Goal: Task Accomplishment & Management: Manage account settings

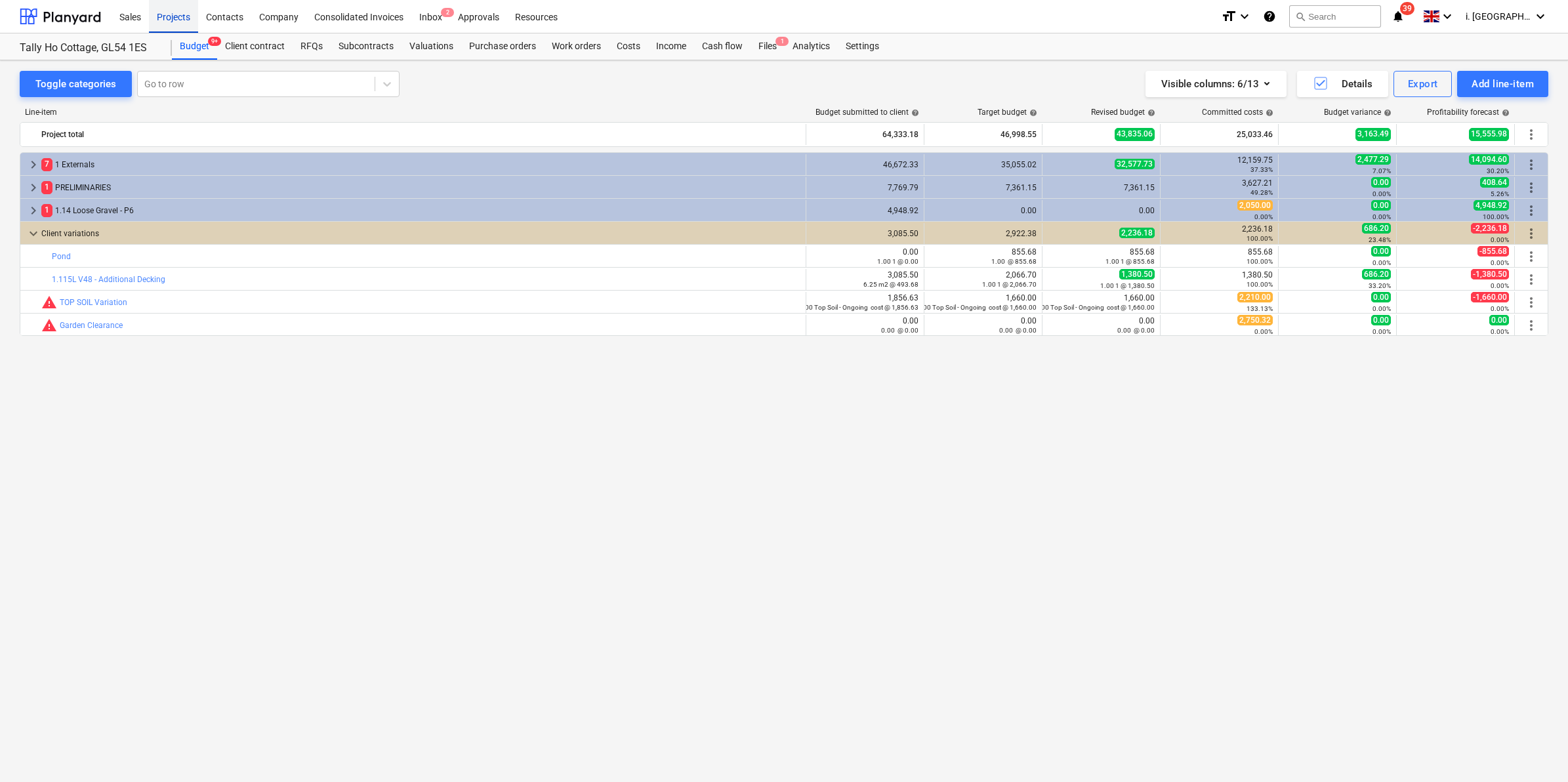
click at [176, 15] on div "Projects" at bounding box center [174, 15] width 49 height 33
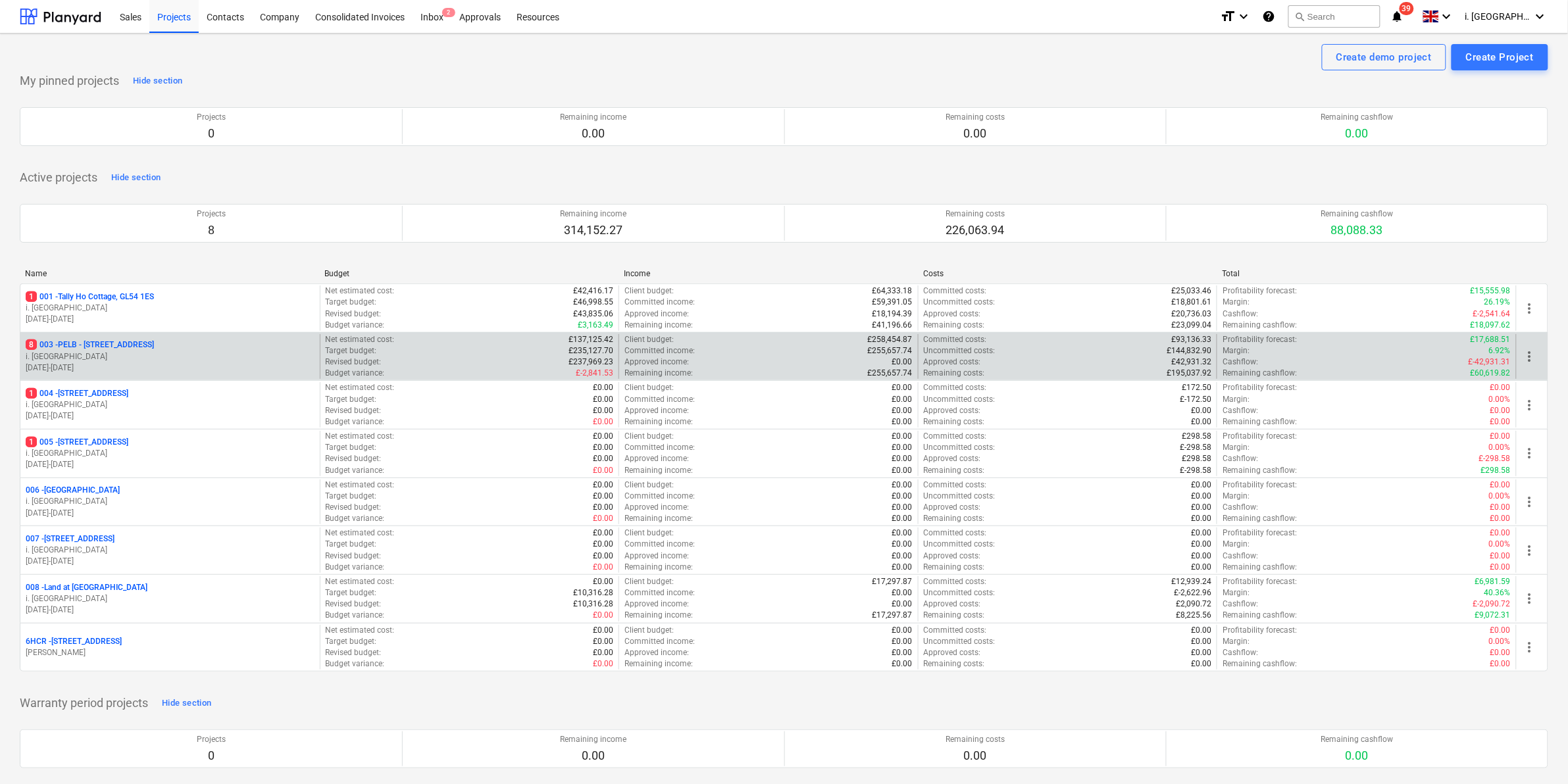
click at [122, 352] on p "i. [GEOGRAPHIC_DATA]" at bounding box center [169, 356] width 289 height 11
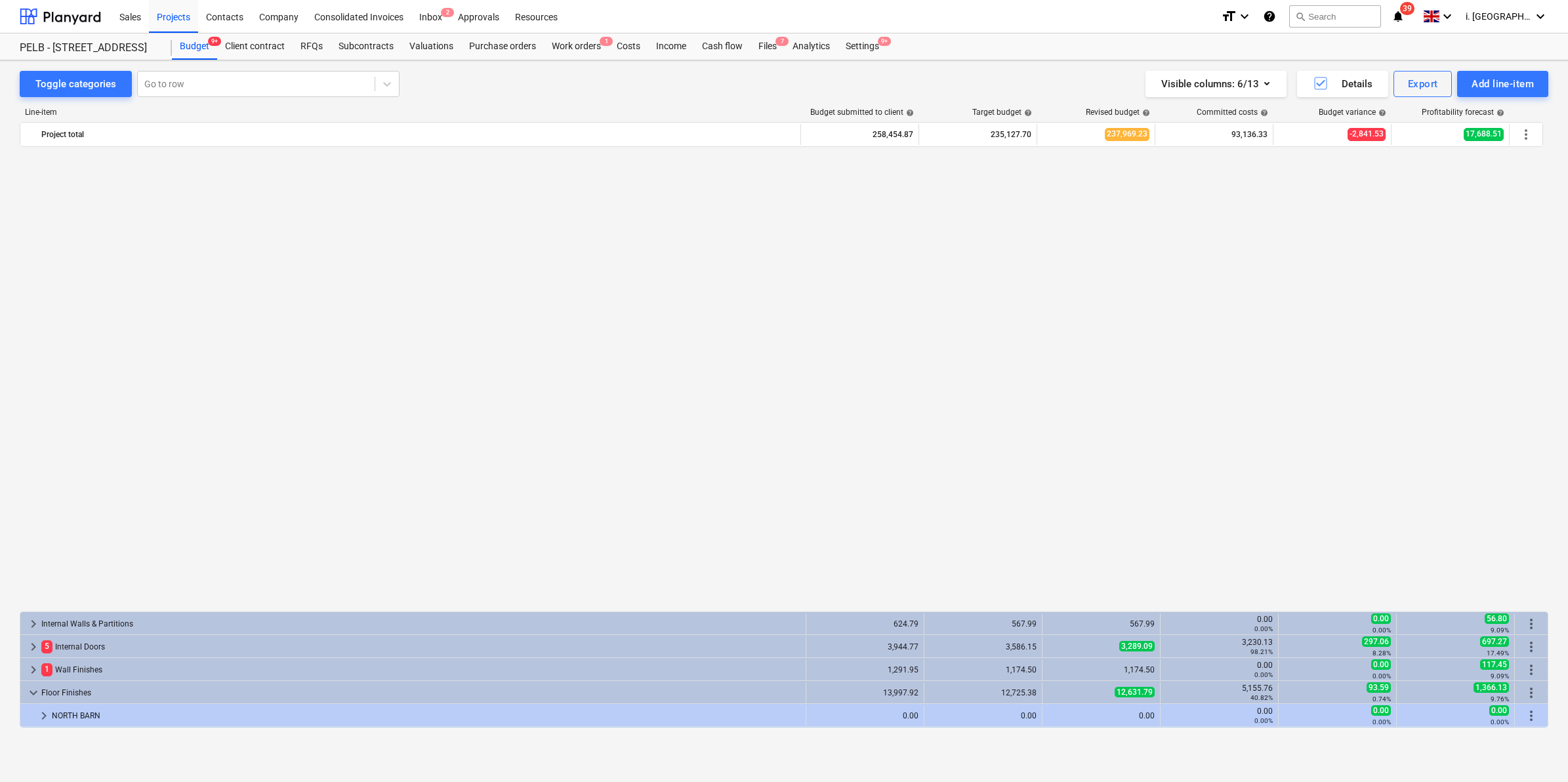
scroll to position [503, 0]
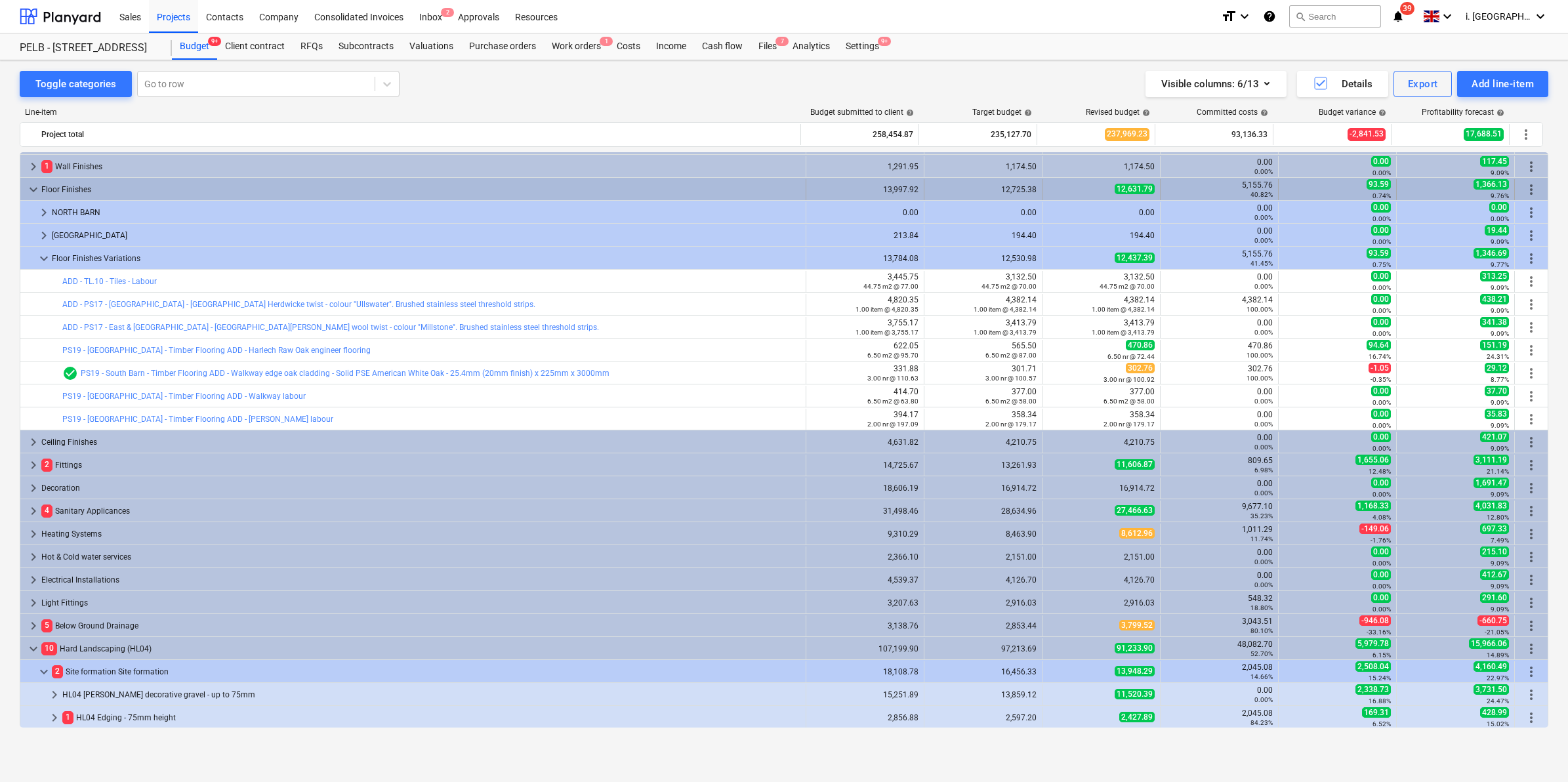
click at [34, 186] on span "keyboard_arrow_down" at bounding box center [33, 190] width 15 height 15
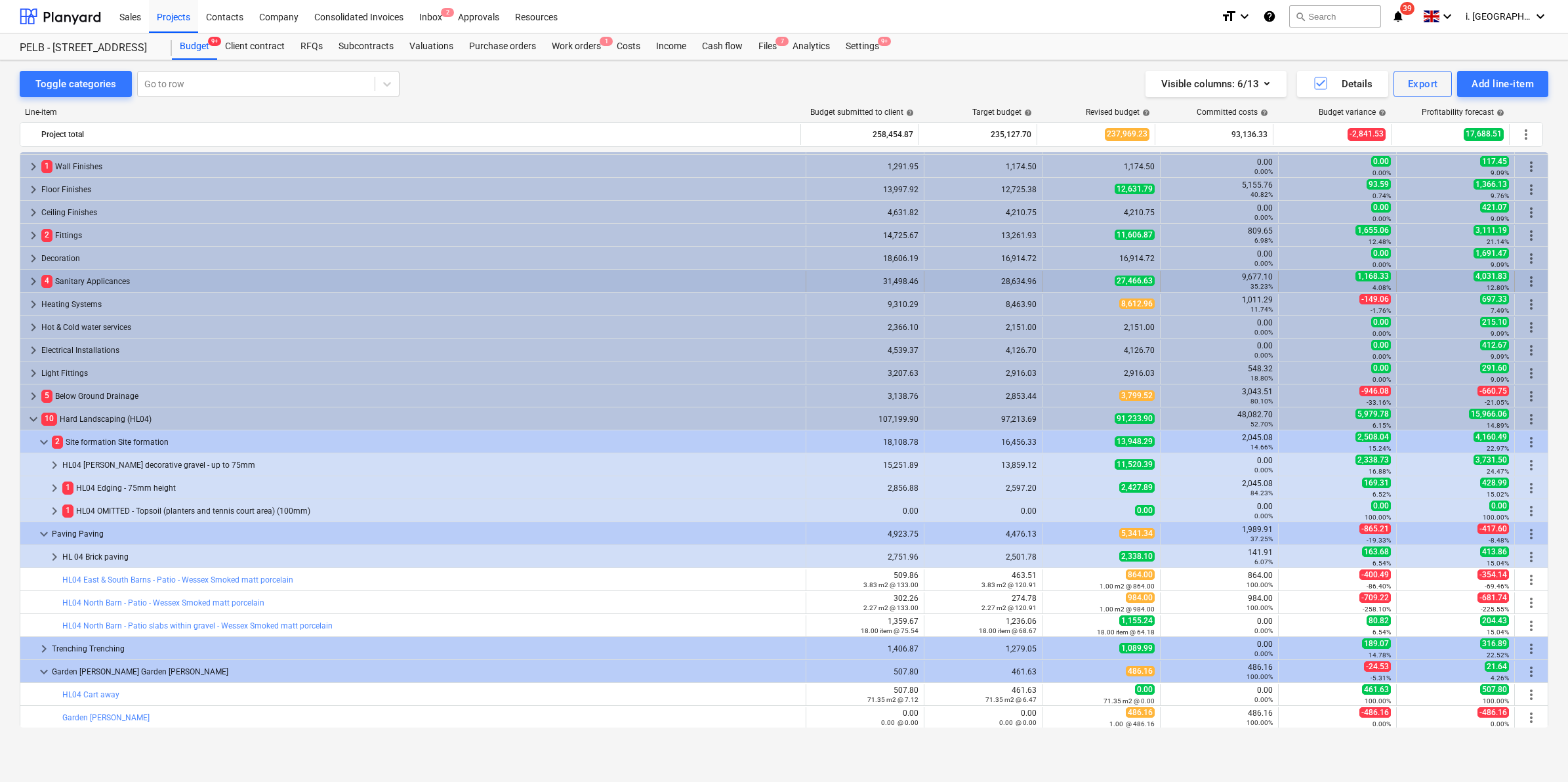
click at [33, 283] on span "keyboard_arrow_right" at bounding box center [33, 281] width 15 height 15
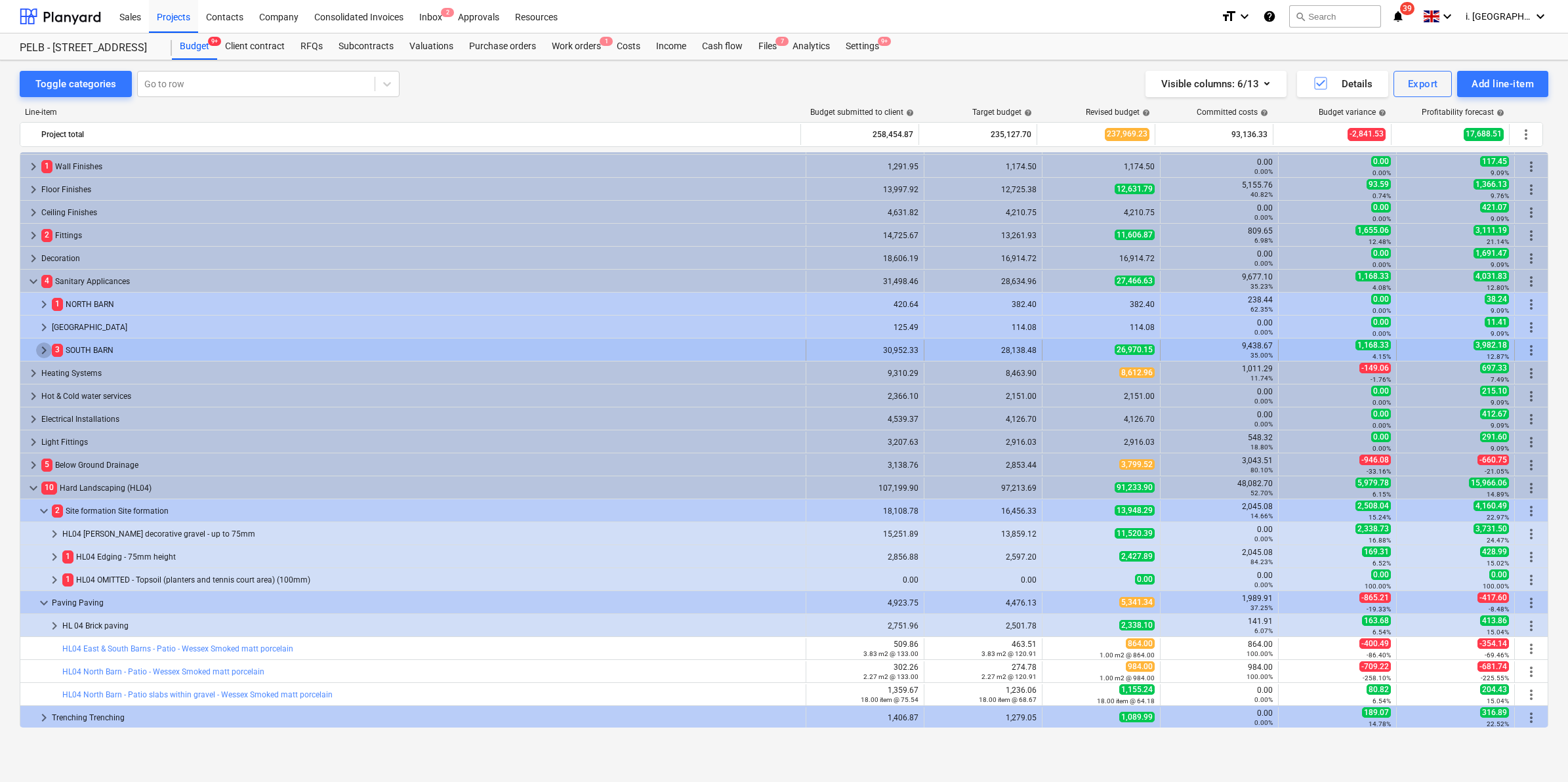
click at [45, 354] on span "keyboard_arrow_right" at bounding box center [44, 350] width 15 height 15
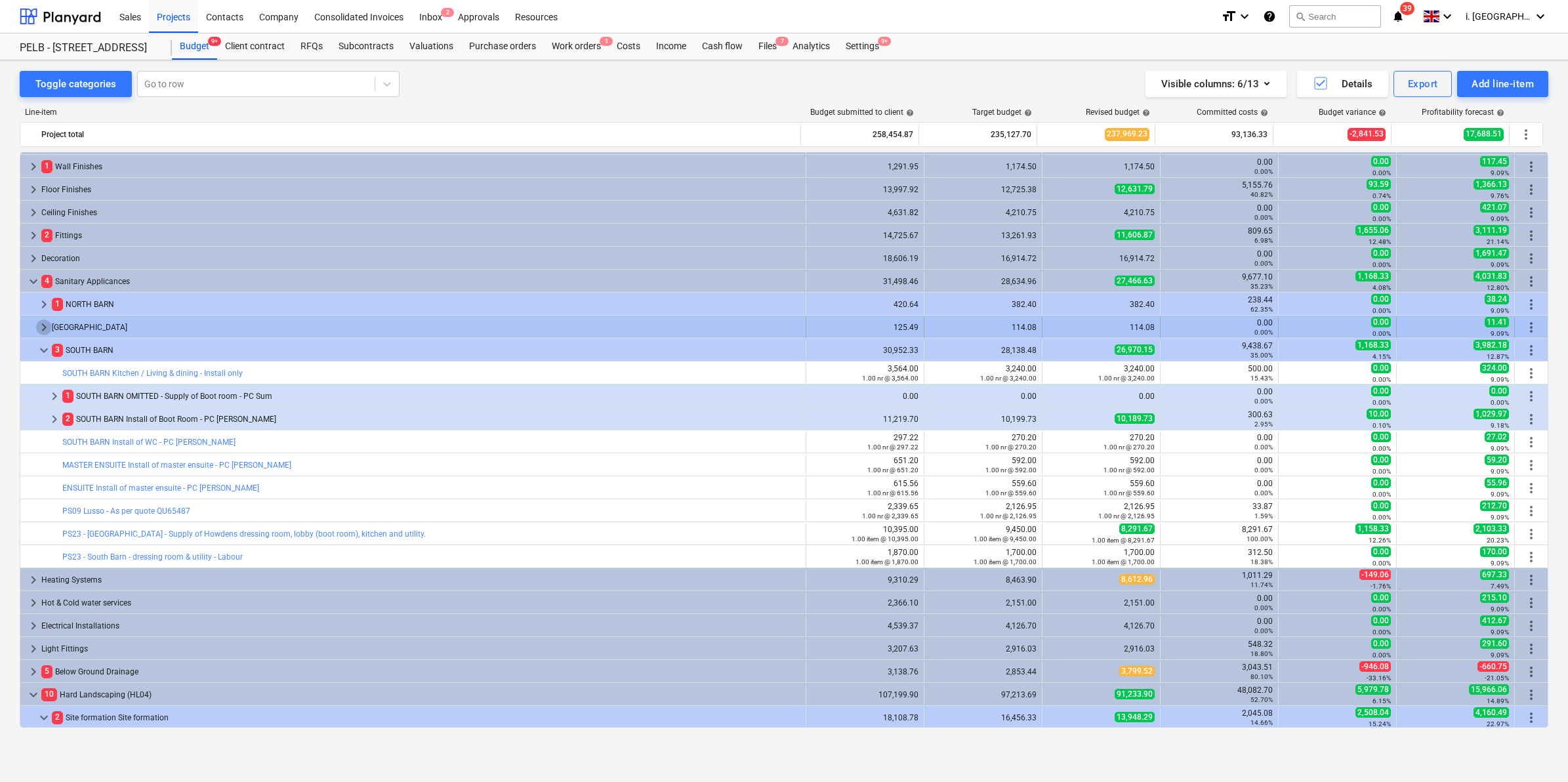
click at [46, 328] on span "keyboard_arrow_right" at bounding box center [44, 327] width 15 height 15
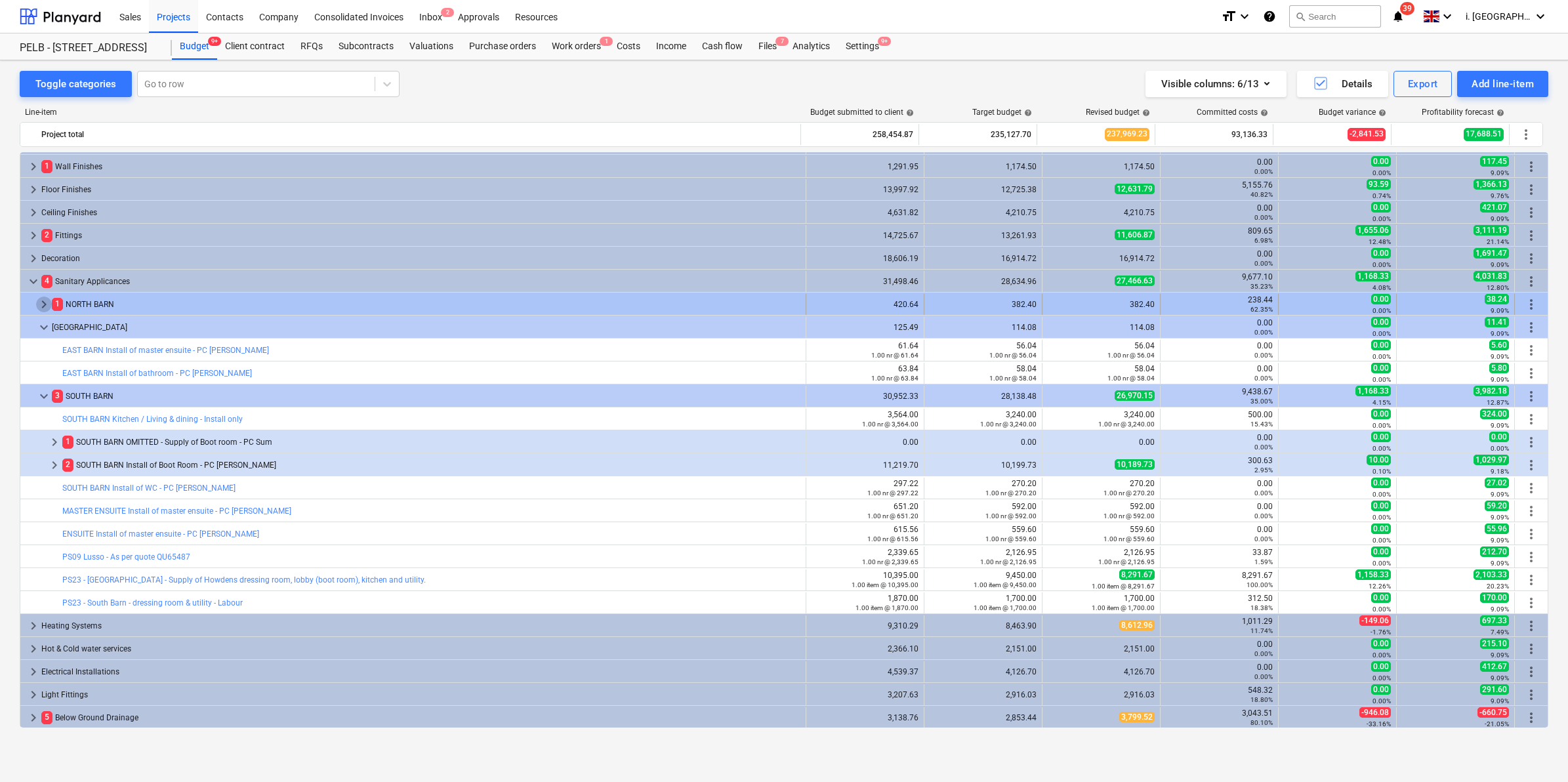
click at [42, 305] on span "keyboard_arrow_right" at bounding box center [44, 304] width 15 height 15
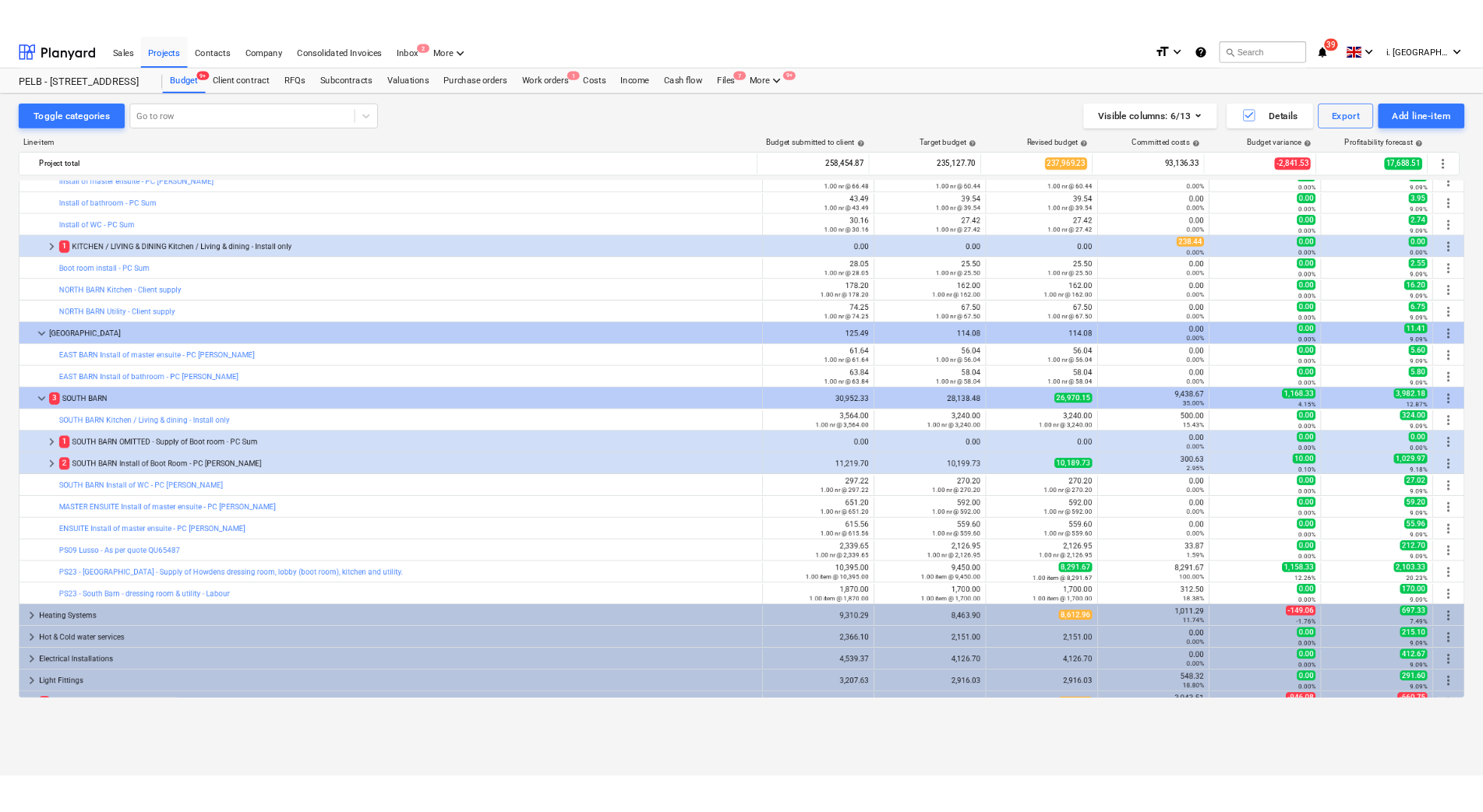
scroll to position [859, 0]
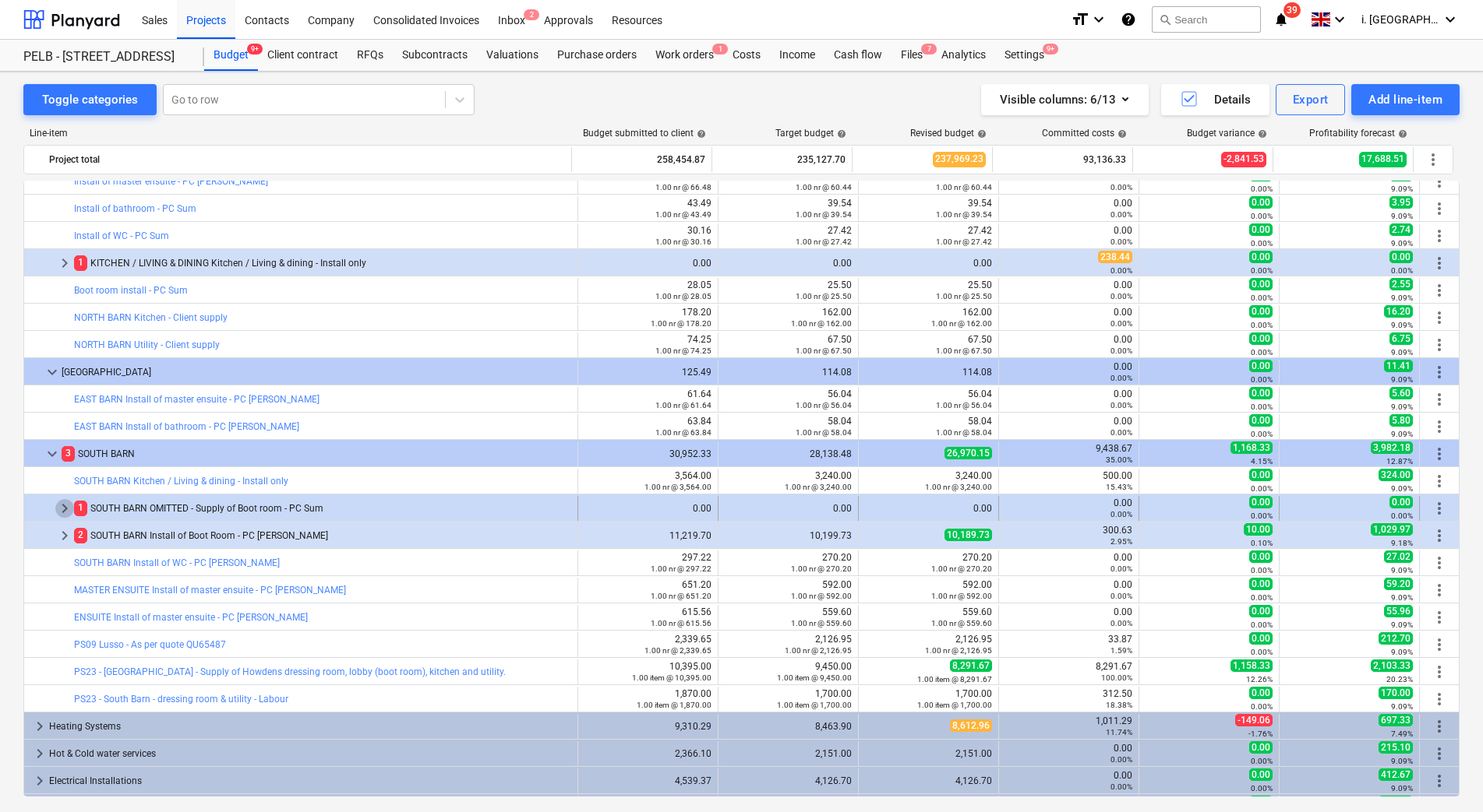
click at [62, 516] on span "keyboard_arrow_right" at bounding box center [64, 508] width 18 height 18
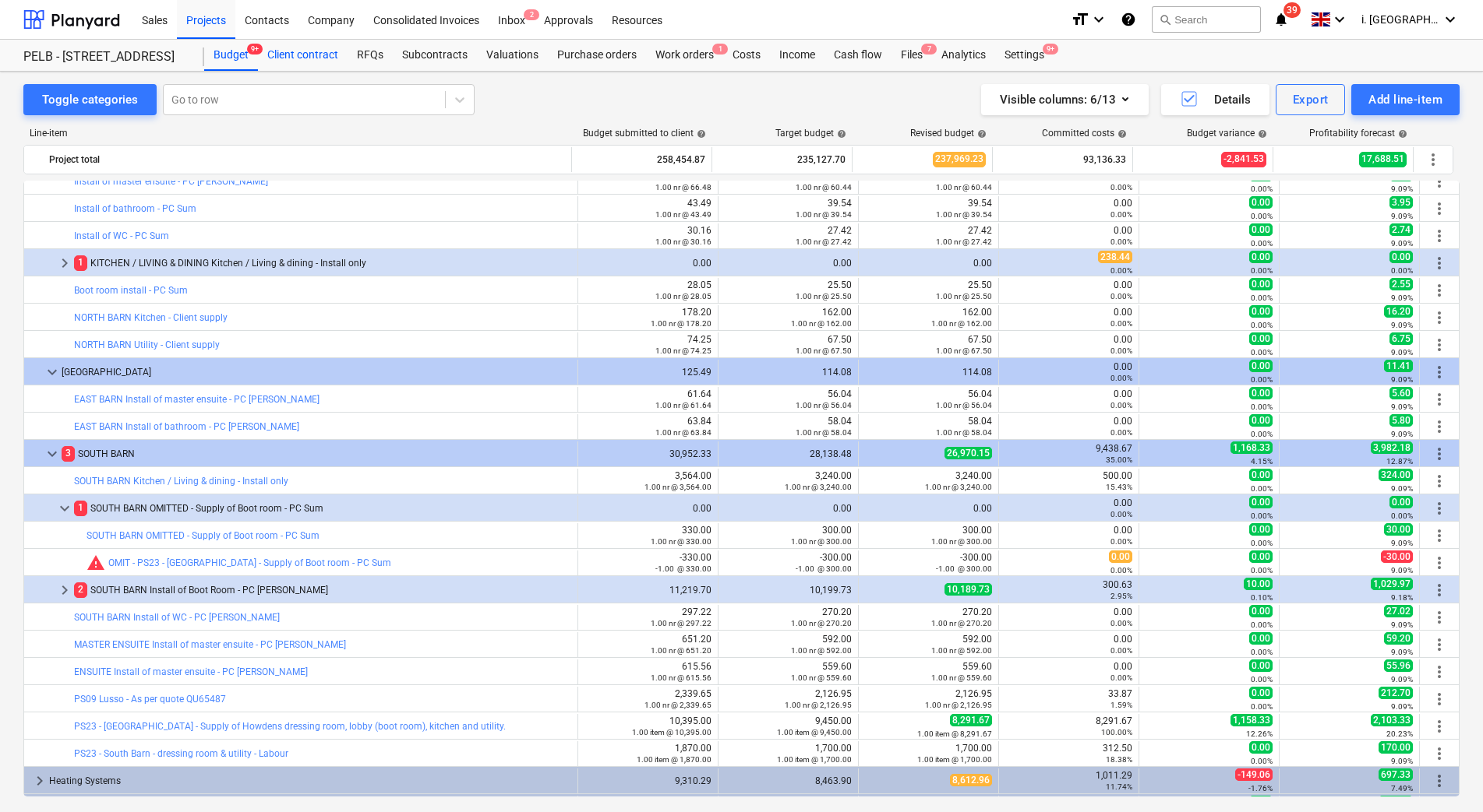
click at [315, 52] on div "Client contract" at bounding box center [303, 55] width 90 height 31
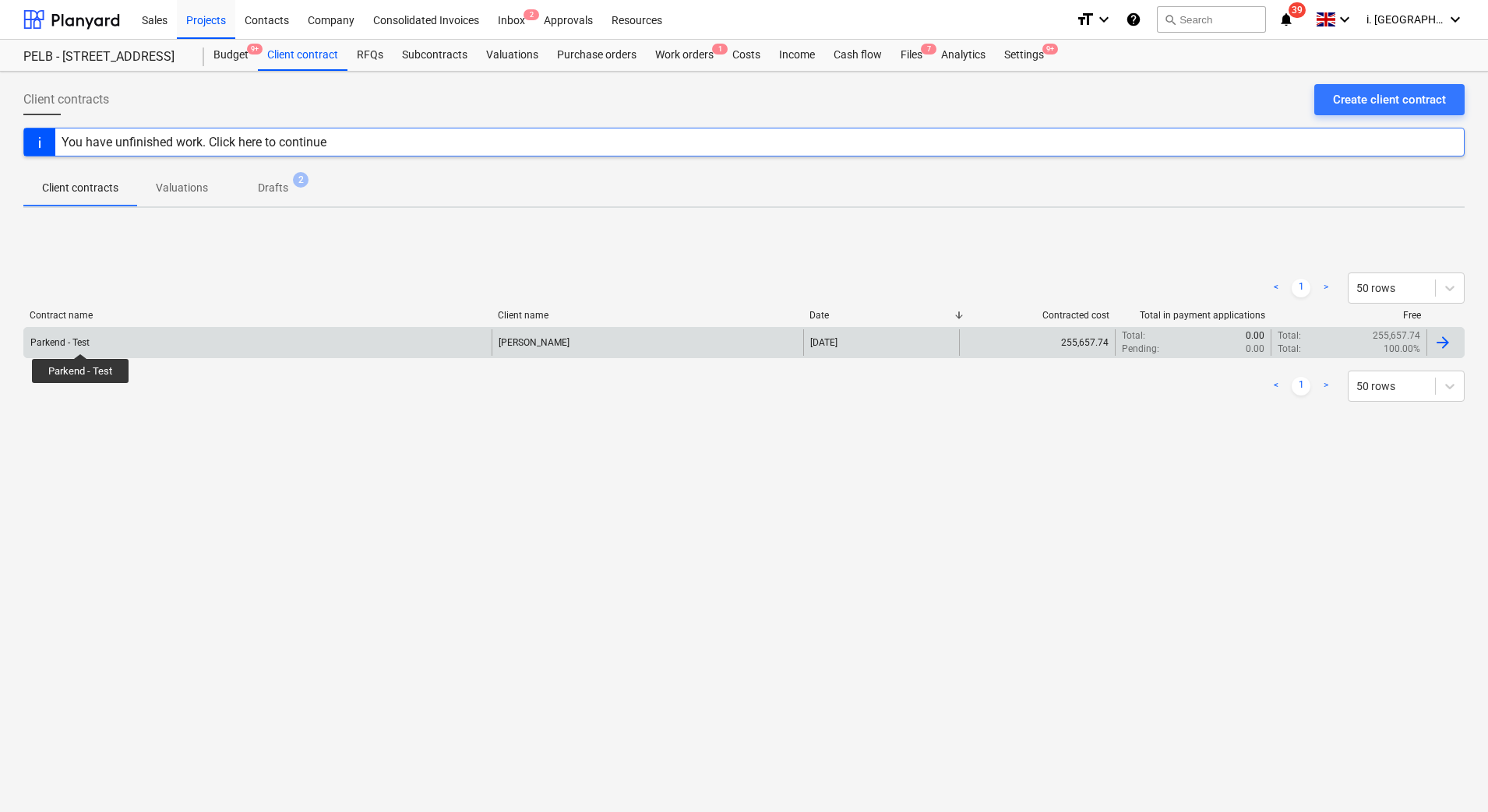
click at [81, 340] on div "Parkend - Test" at bounding box center [60, 342] width 60 height 11
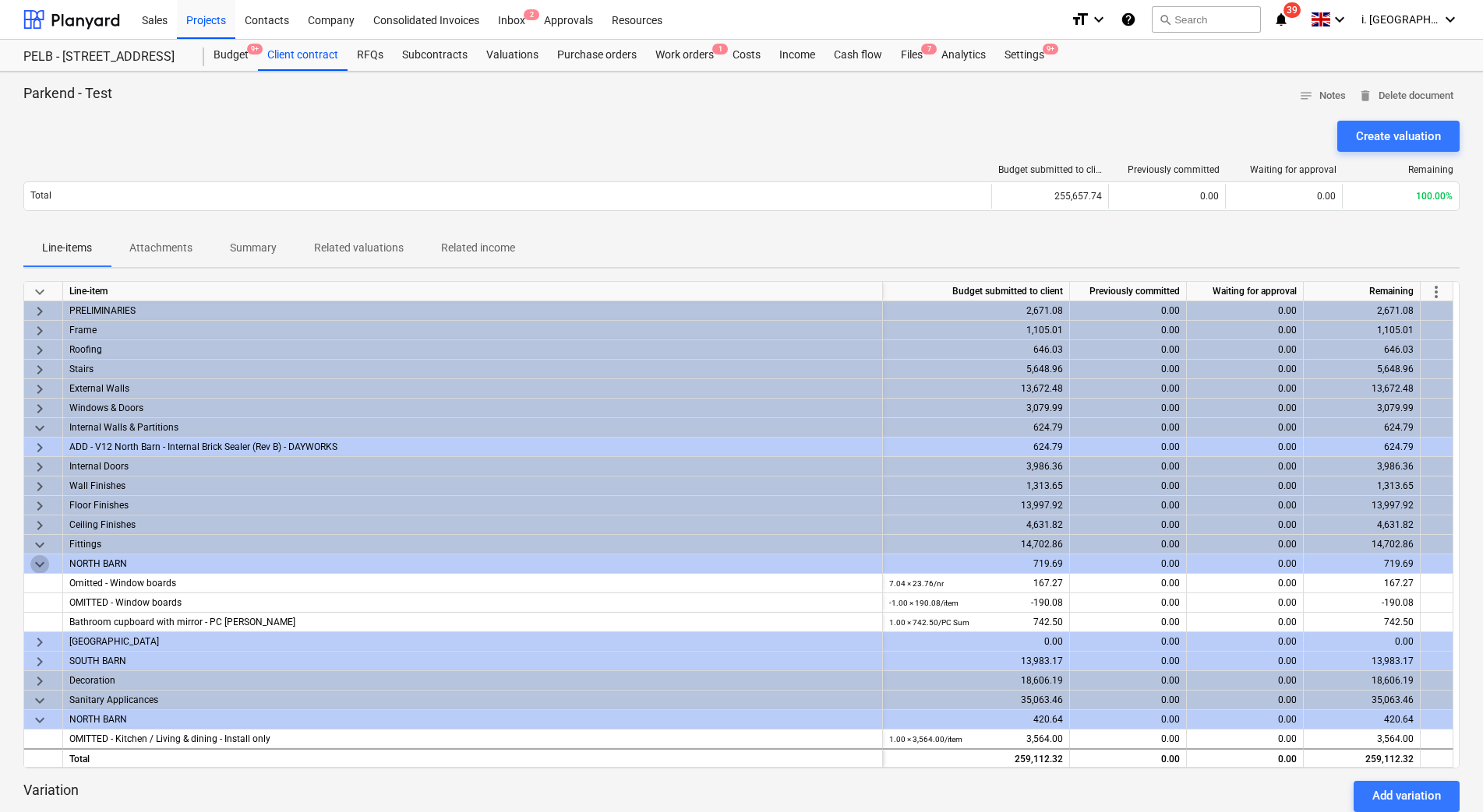
click at [39, 559] on span "keyboard_arrow_down" at bounding box center [39, 564] width 18 height 18
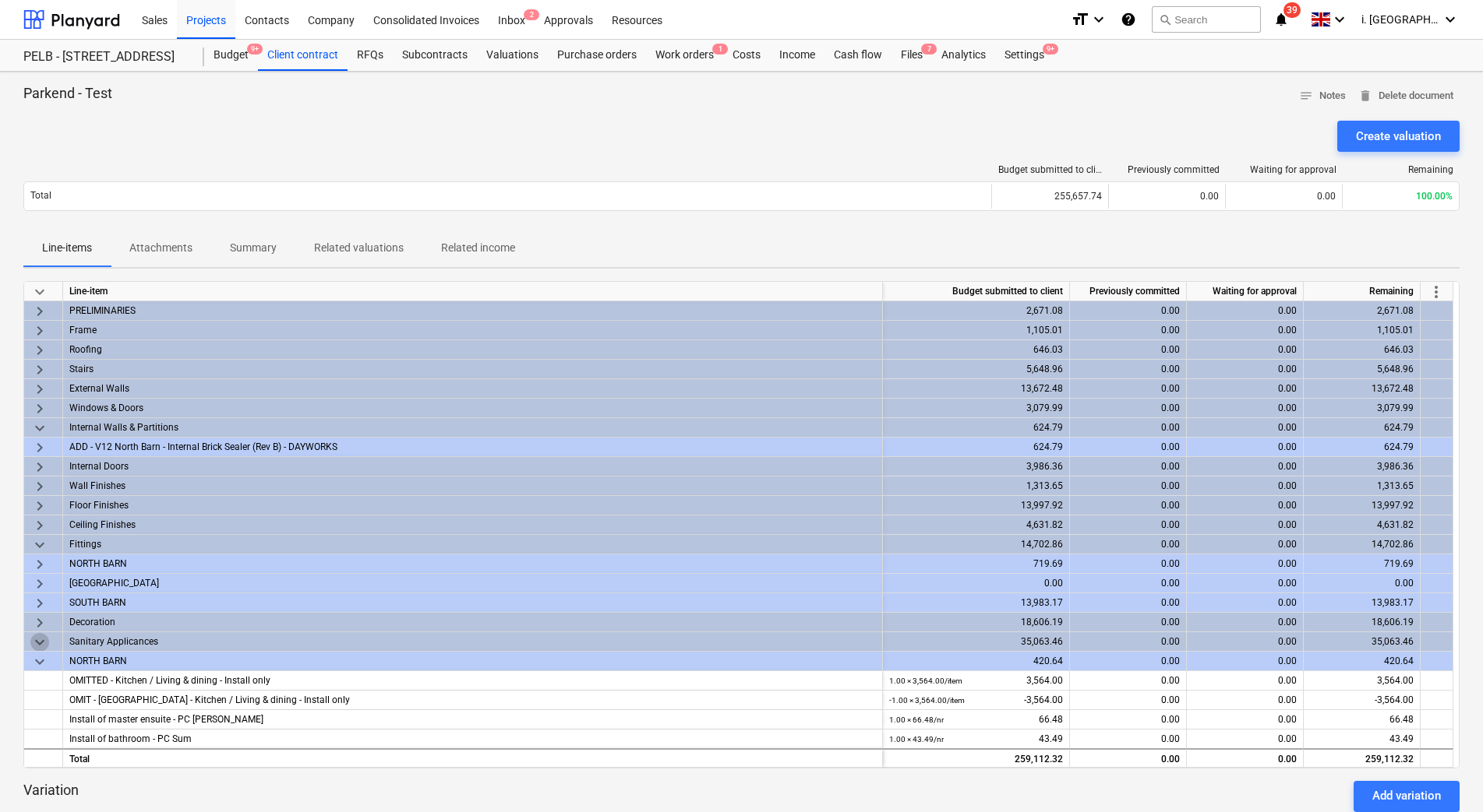
click at [32, 640] on span "keyboard_arrow_down" at bounding box center [39, 643] width 18 height 18
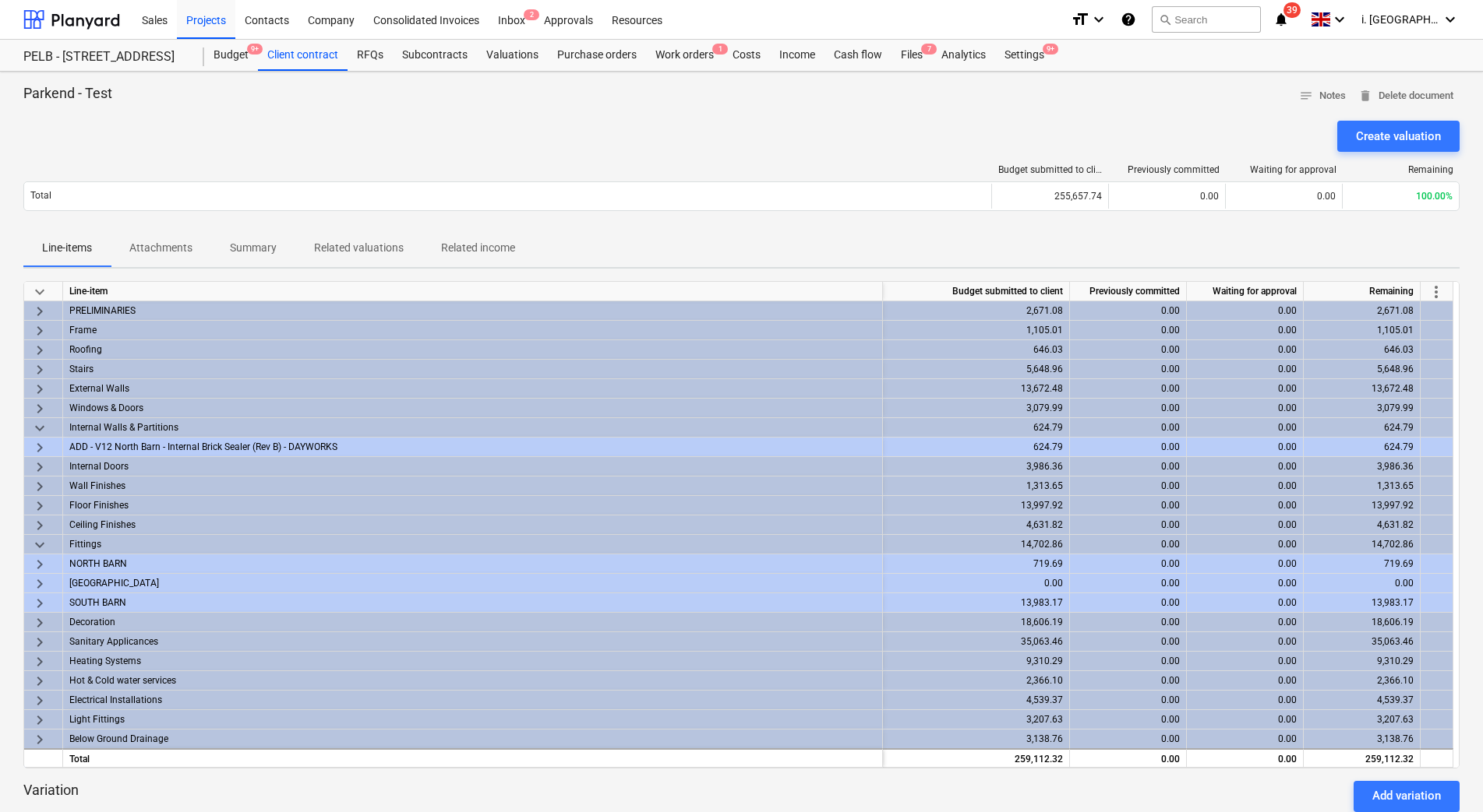
click at [46, 634] on span "keyboard_arrow_right" at bounding box center [39, 643] width 18 height 18
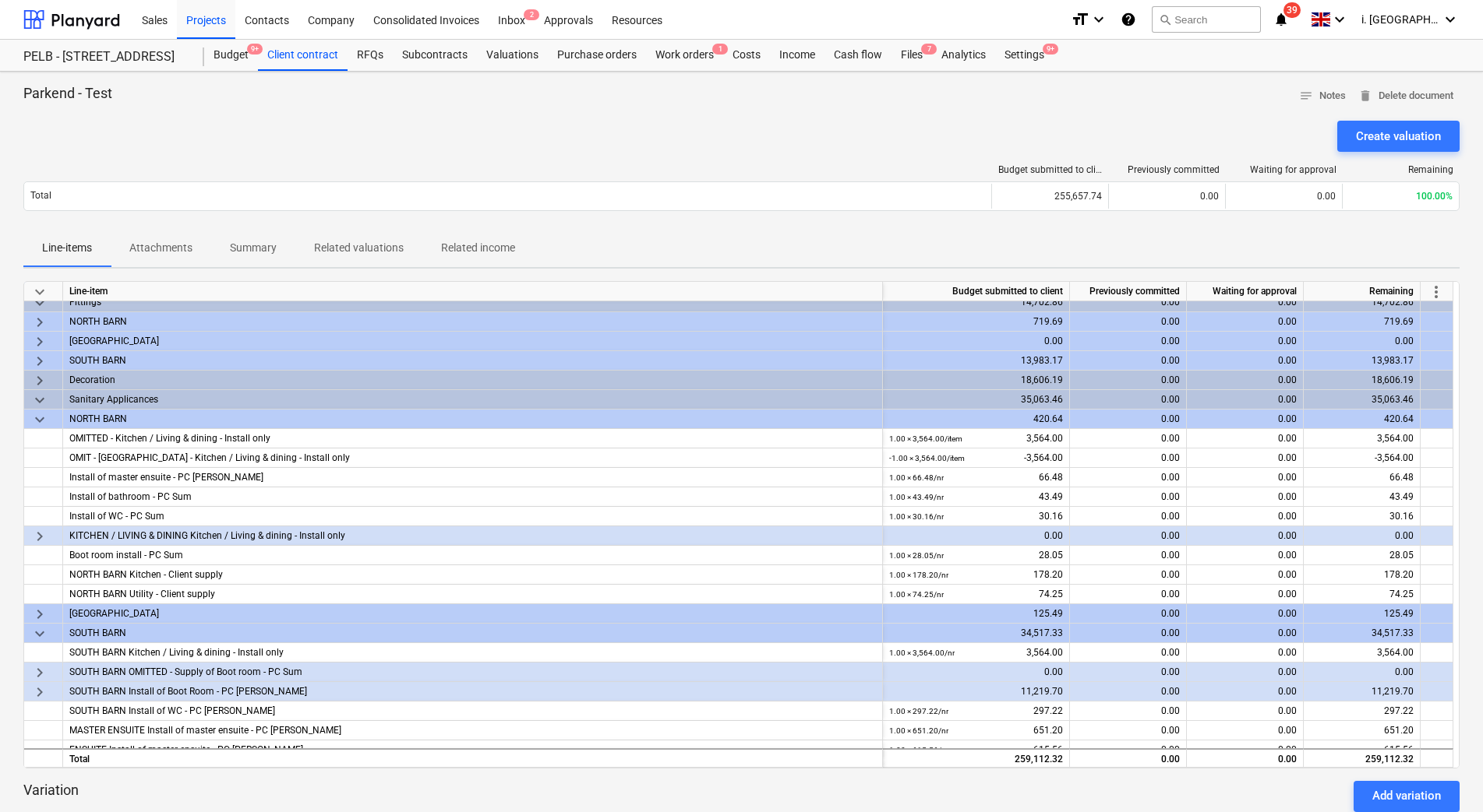
scroll to position [250, 0]
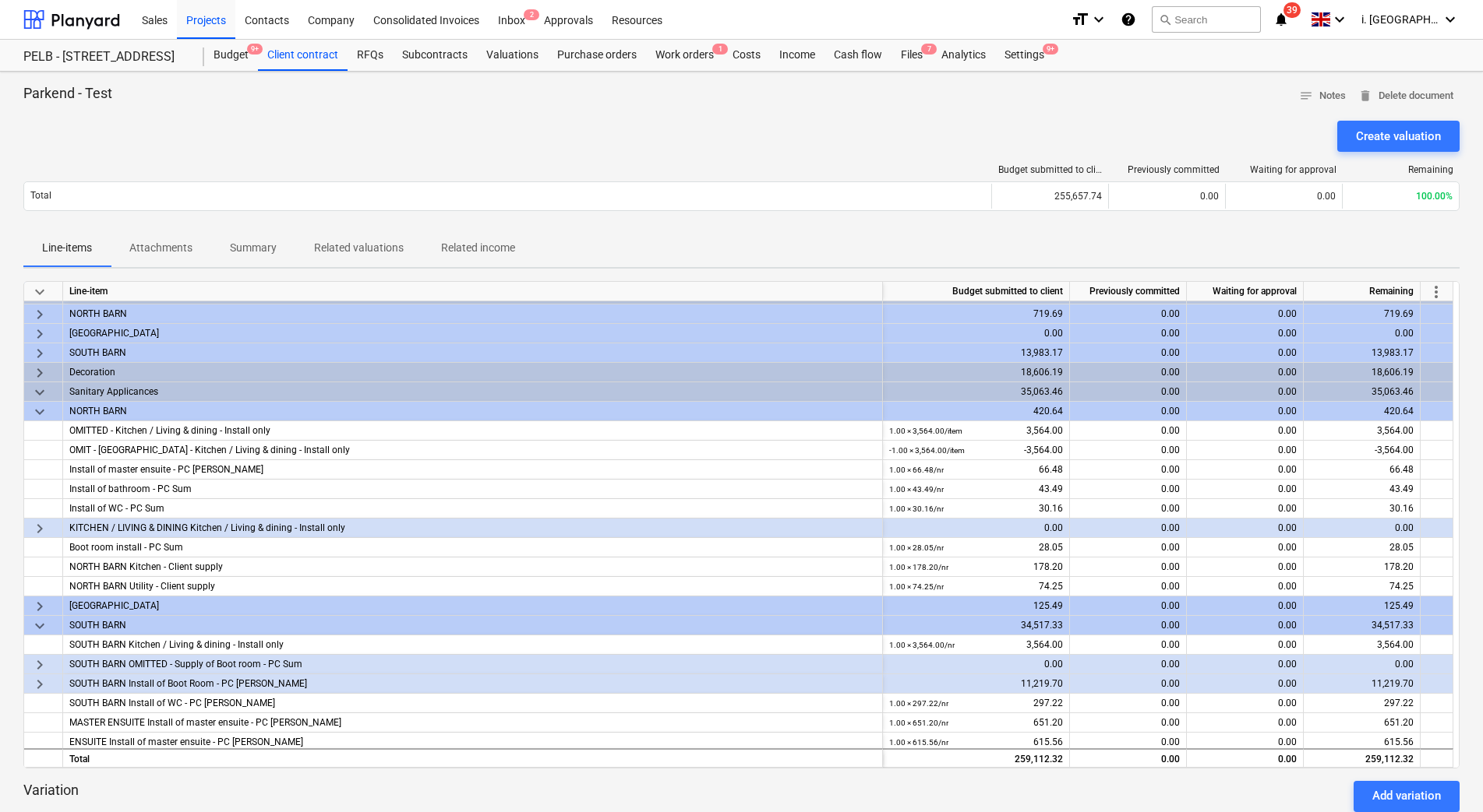
click at [39, 627] on span "keyboard_arrow_down" at bounding box center [39, 626] width 18 height 18
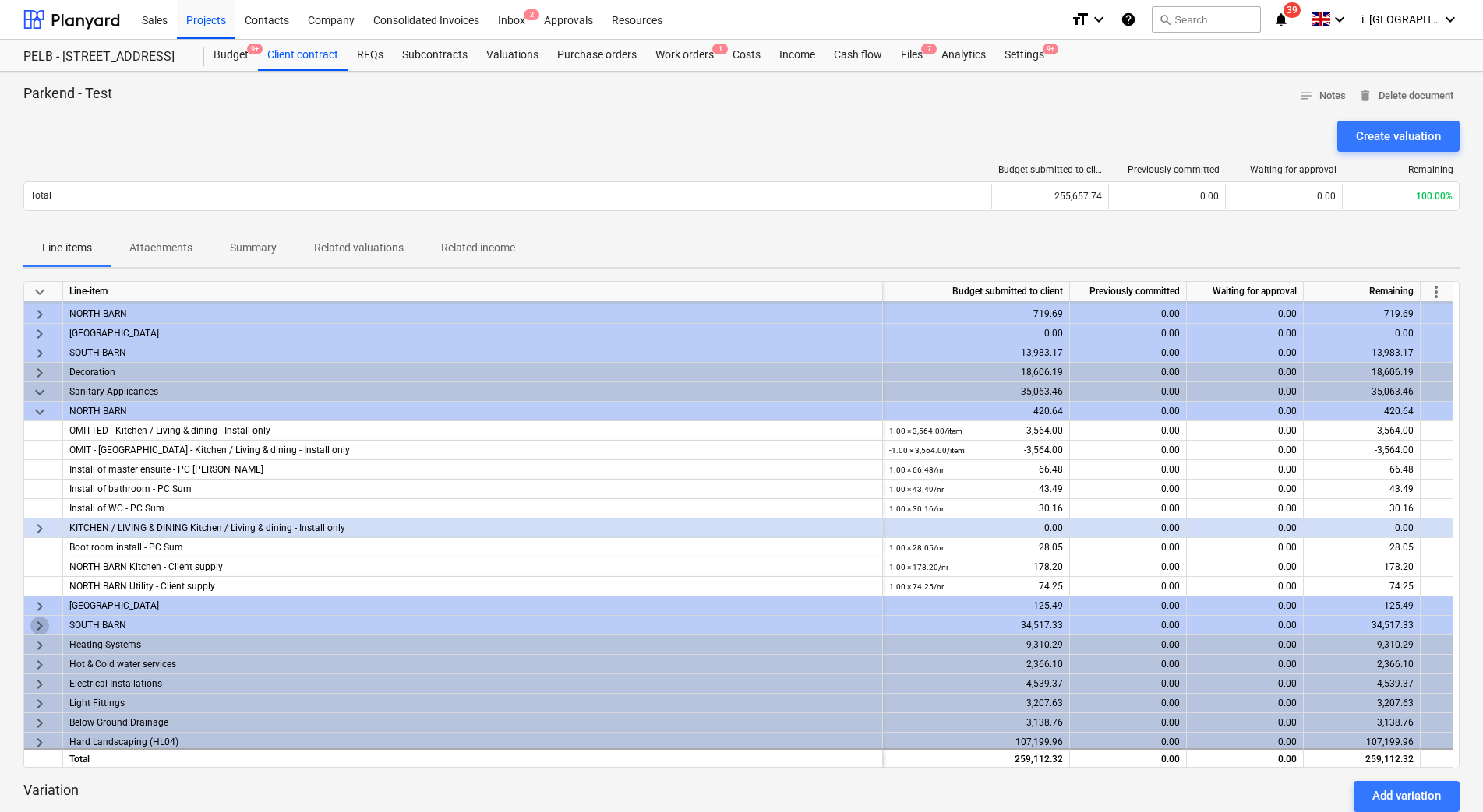
click at [33, 633] on span "keyboard_arrow_right" at bounding box center [39, 626] width 18 height 18
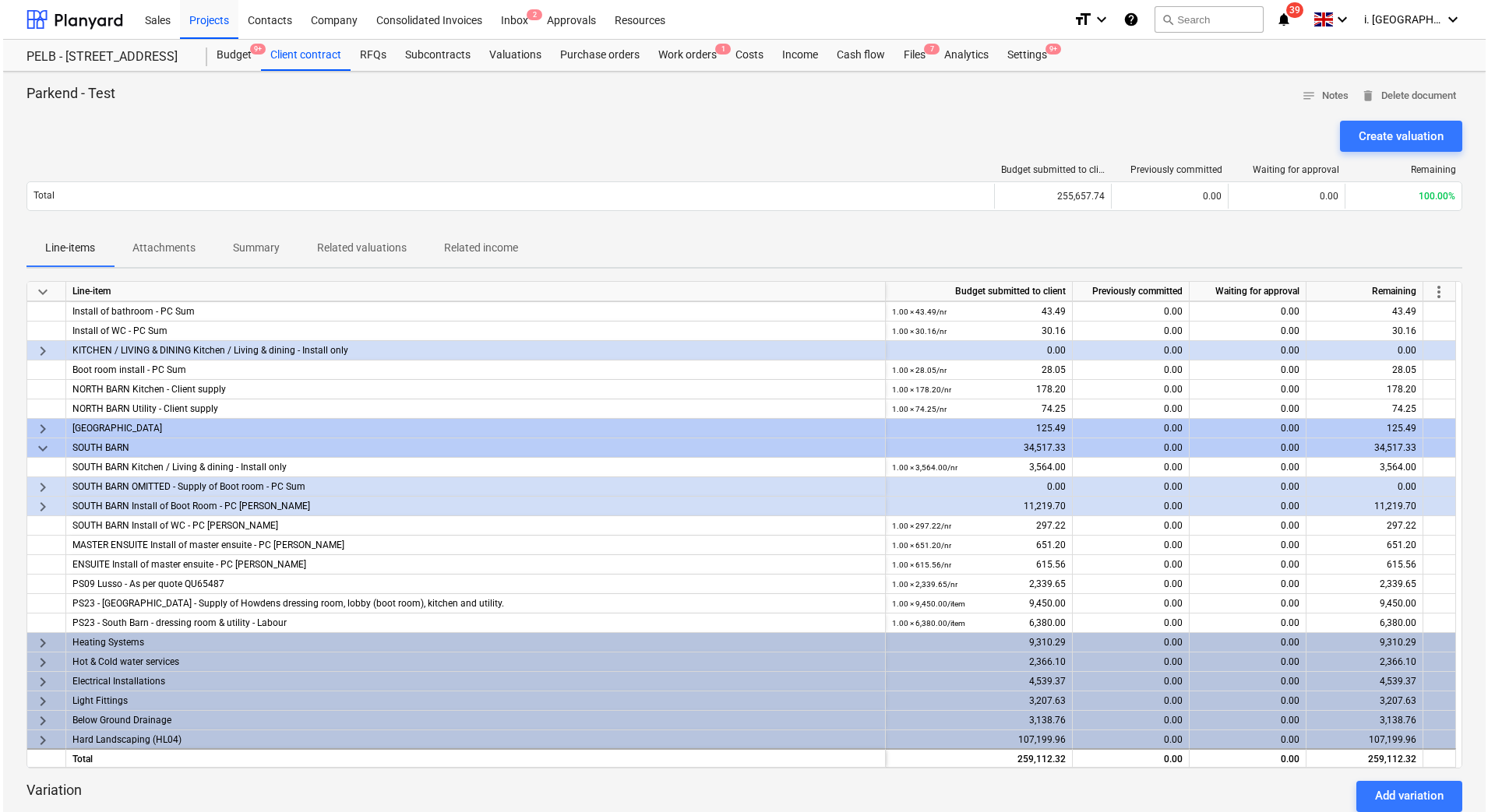
scroll to position [449, 0]
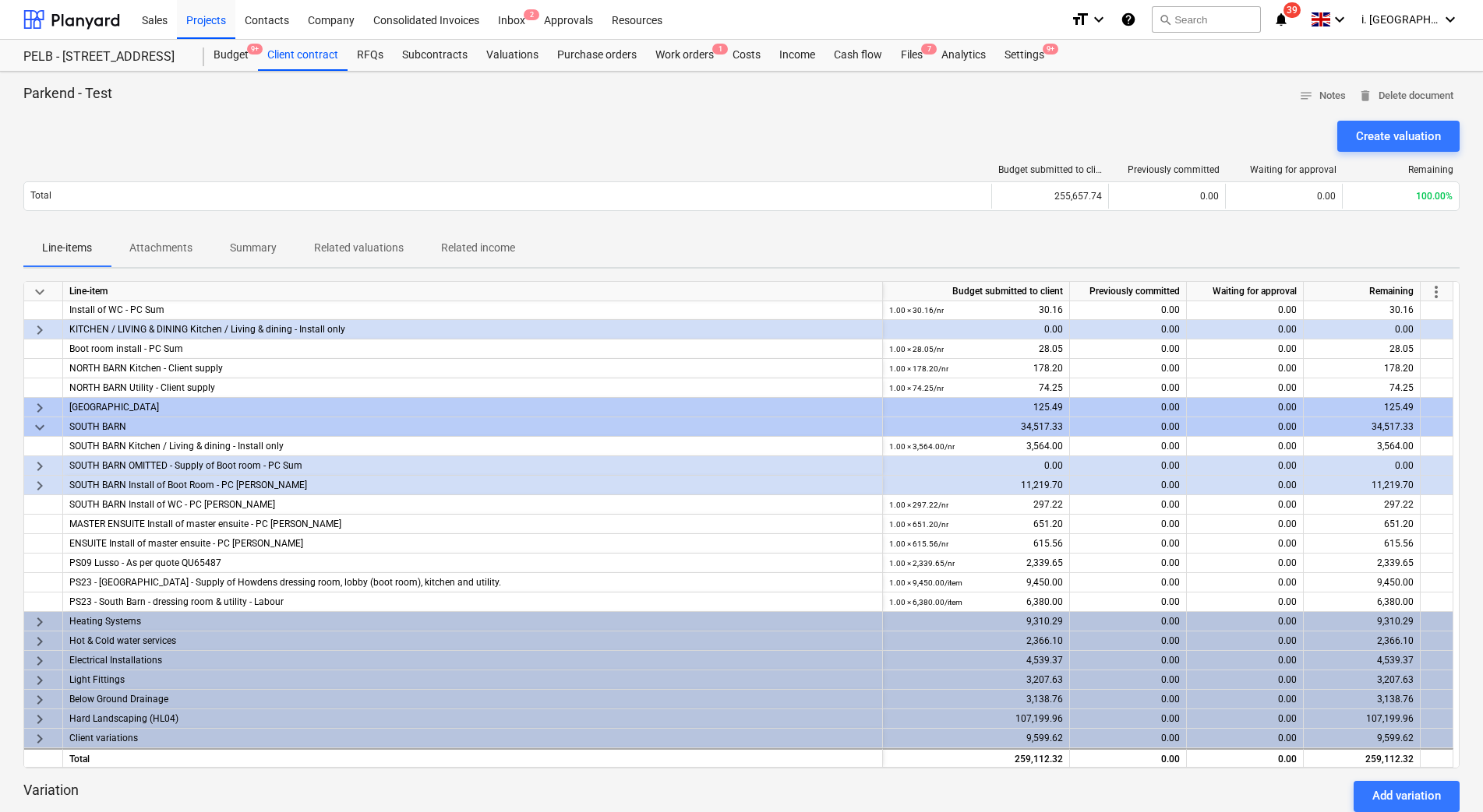
click at [33, 484] on span "keyboard_arrow_right" at bounding box center [39, 486] width 18 height 18
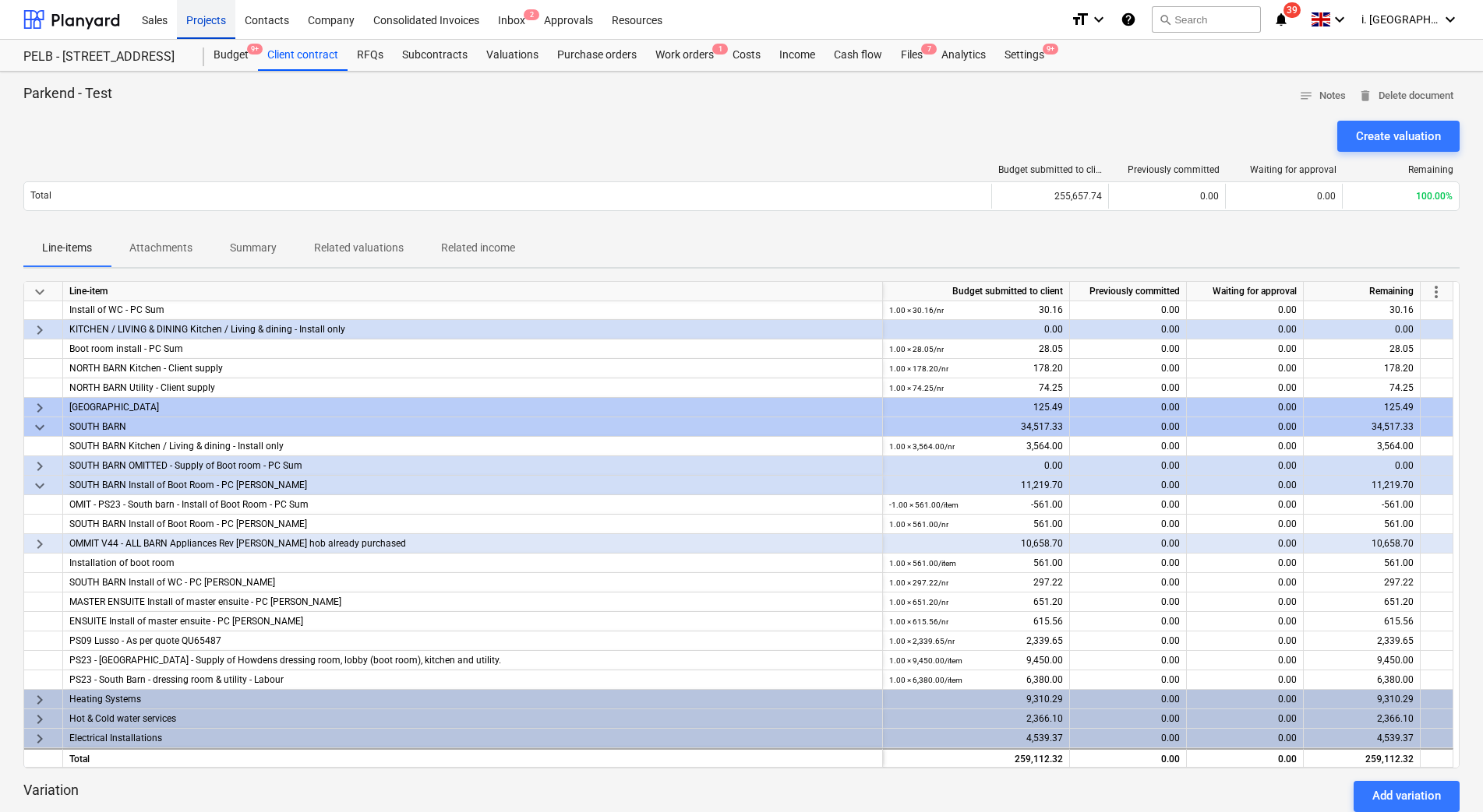
click at [201, 22] on div "Projects" at bounding box center [206, 18] width 59 height 39
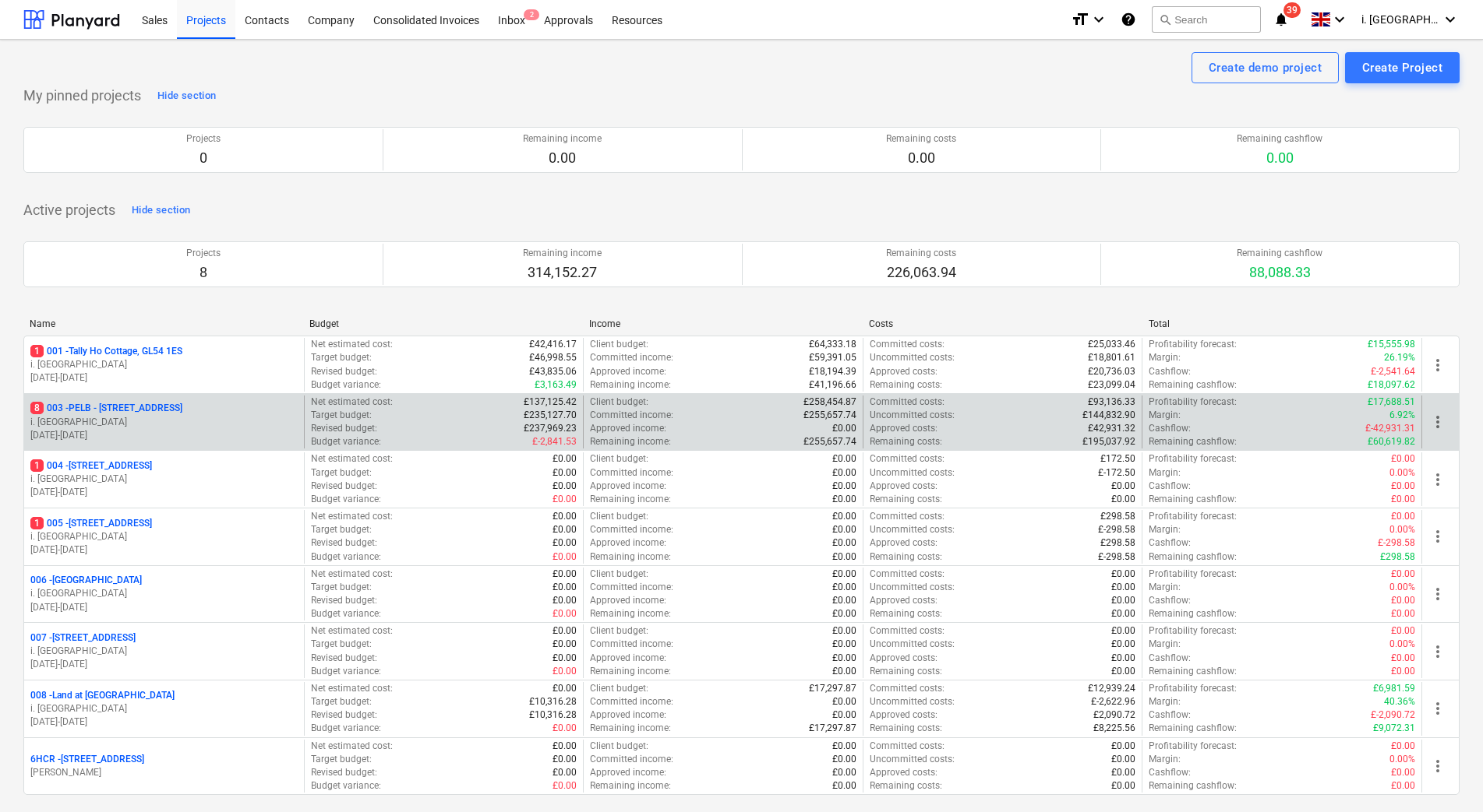
click at [86, 427] on p "i. [GEOGRAPHIC_DATA]" at bounding box center [164, 422] width 267 height 13
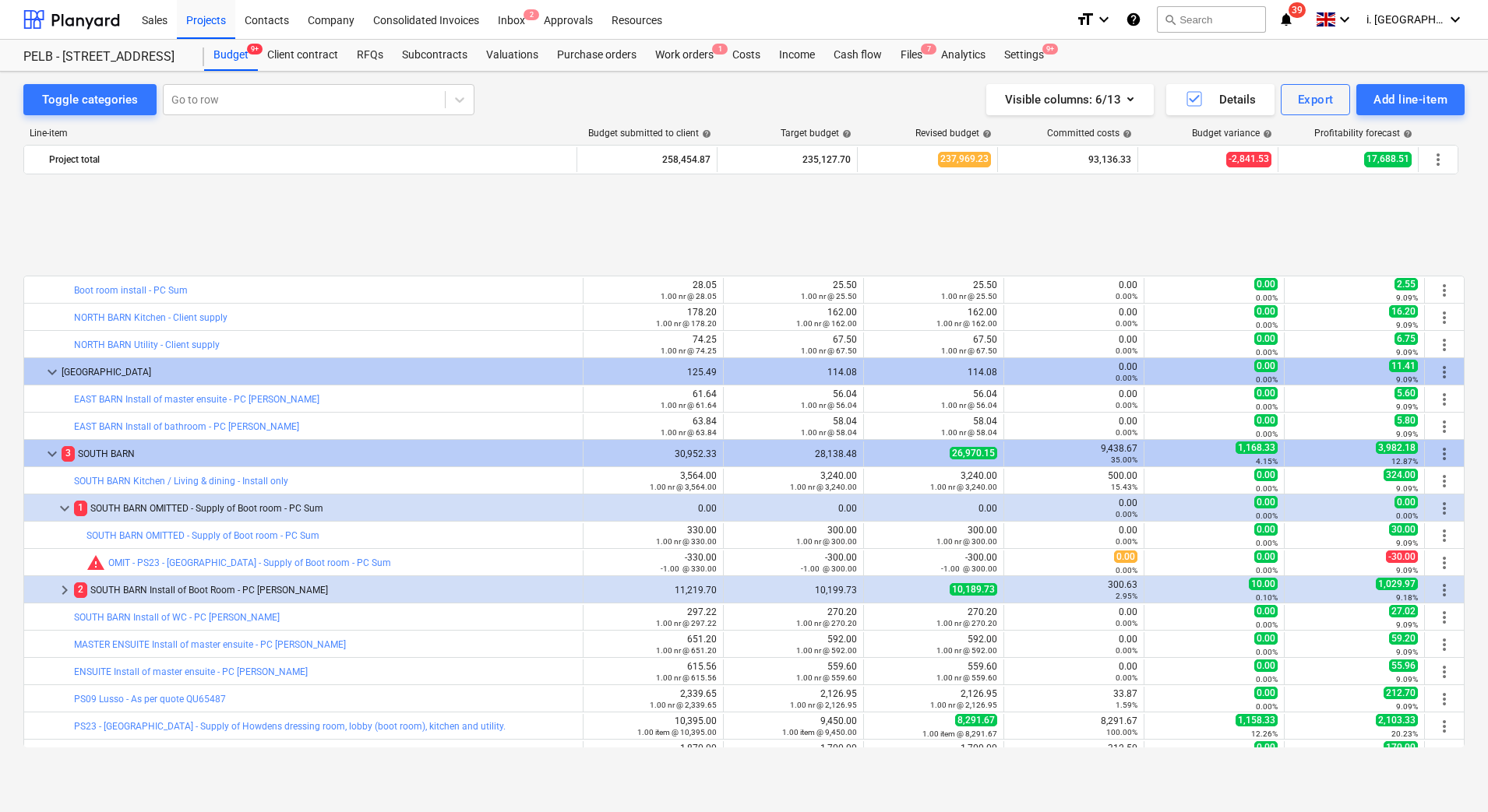
scroll to position [994, 0]
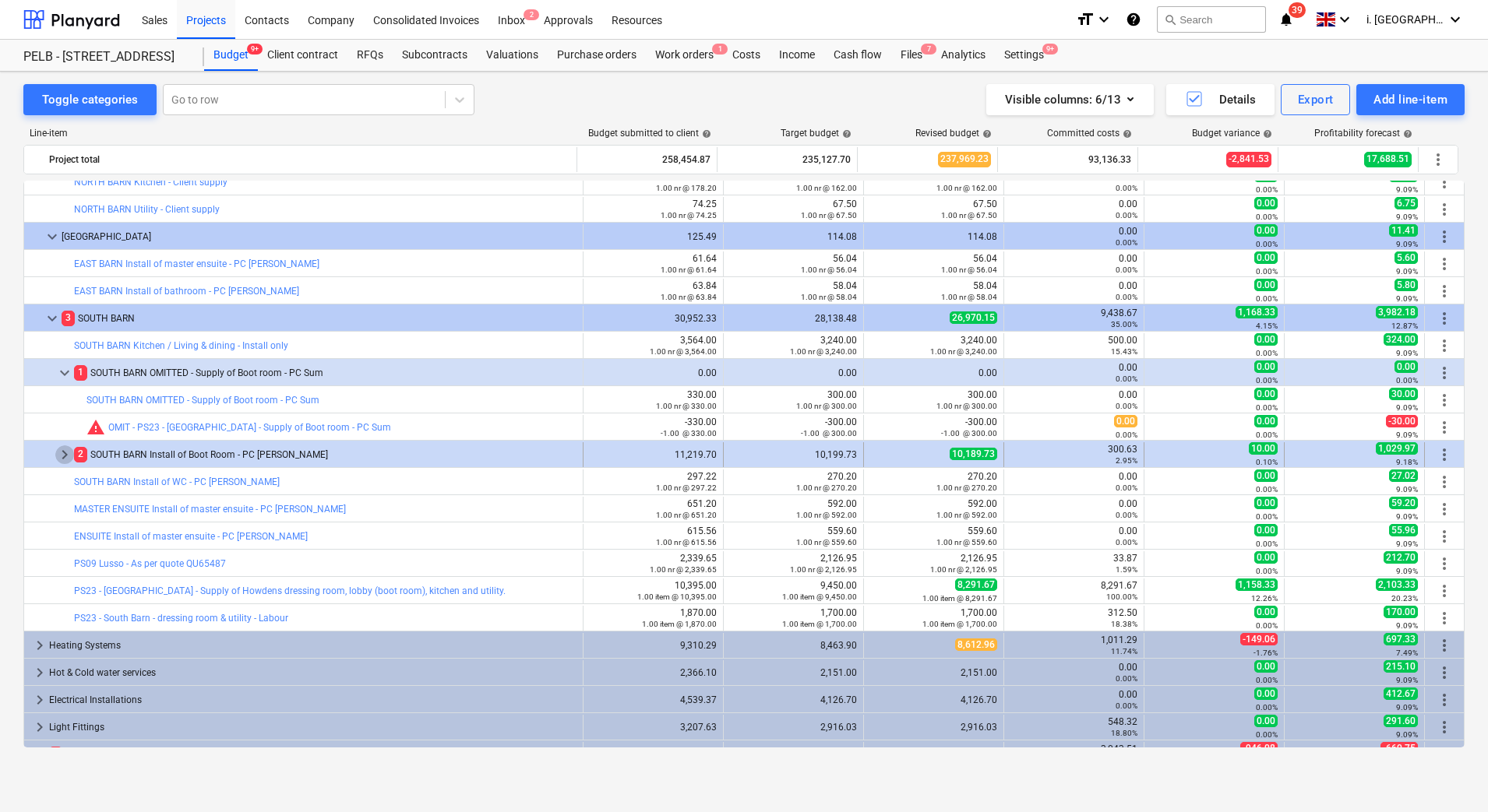
click at [63, 450] on span "keyboard_arrow_right" at bounding box center [64, 455] width 18 height 18
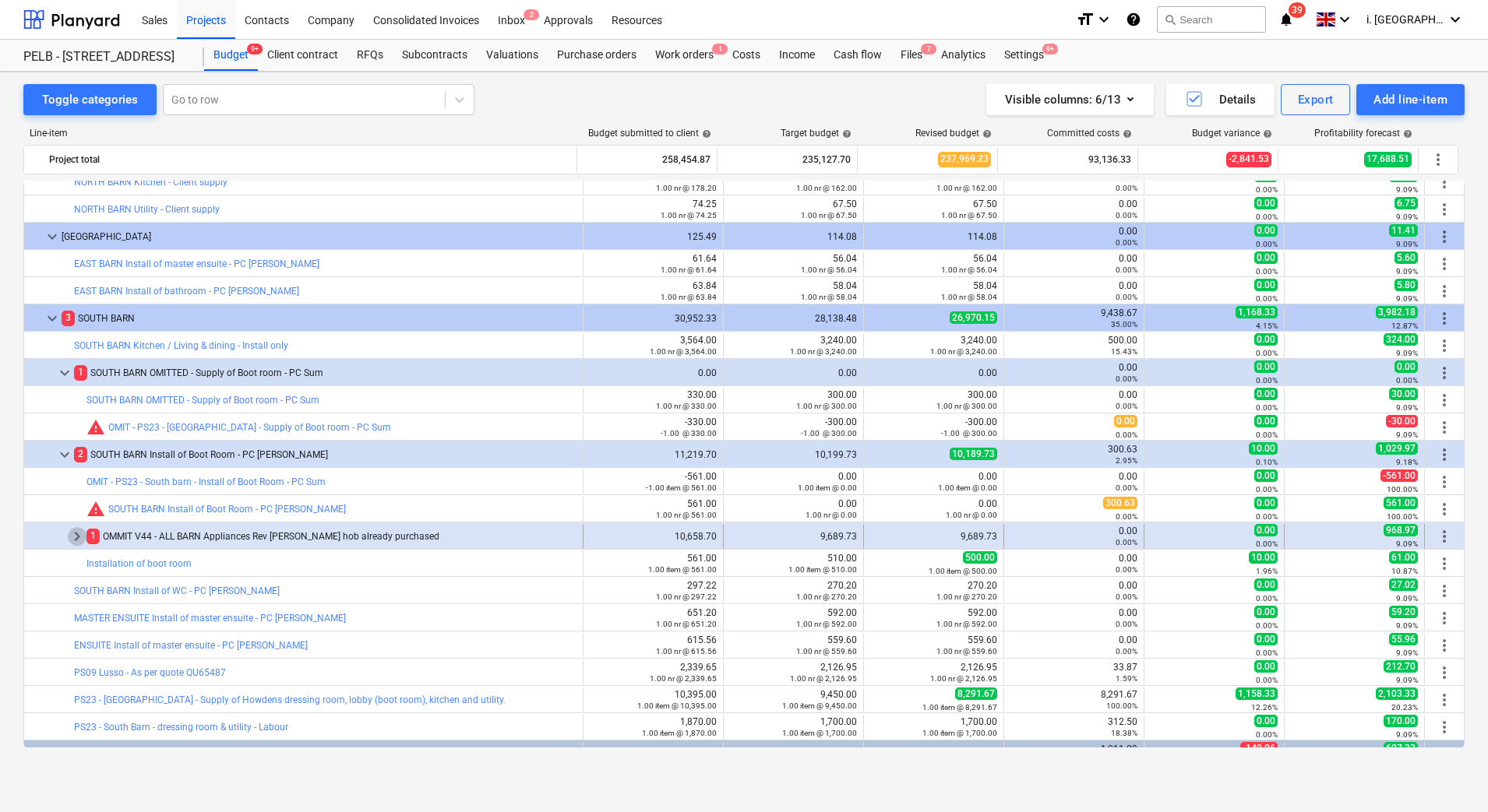
click at [76, 540] on span "keyboard_arrow_right" at bounding box center [77, 536] width 18 height 18
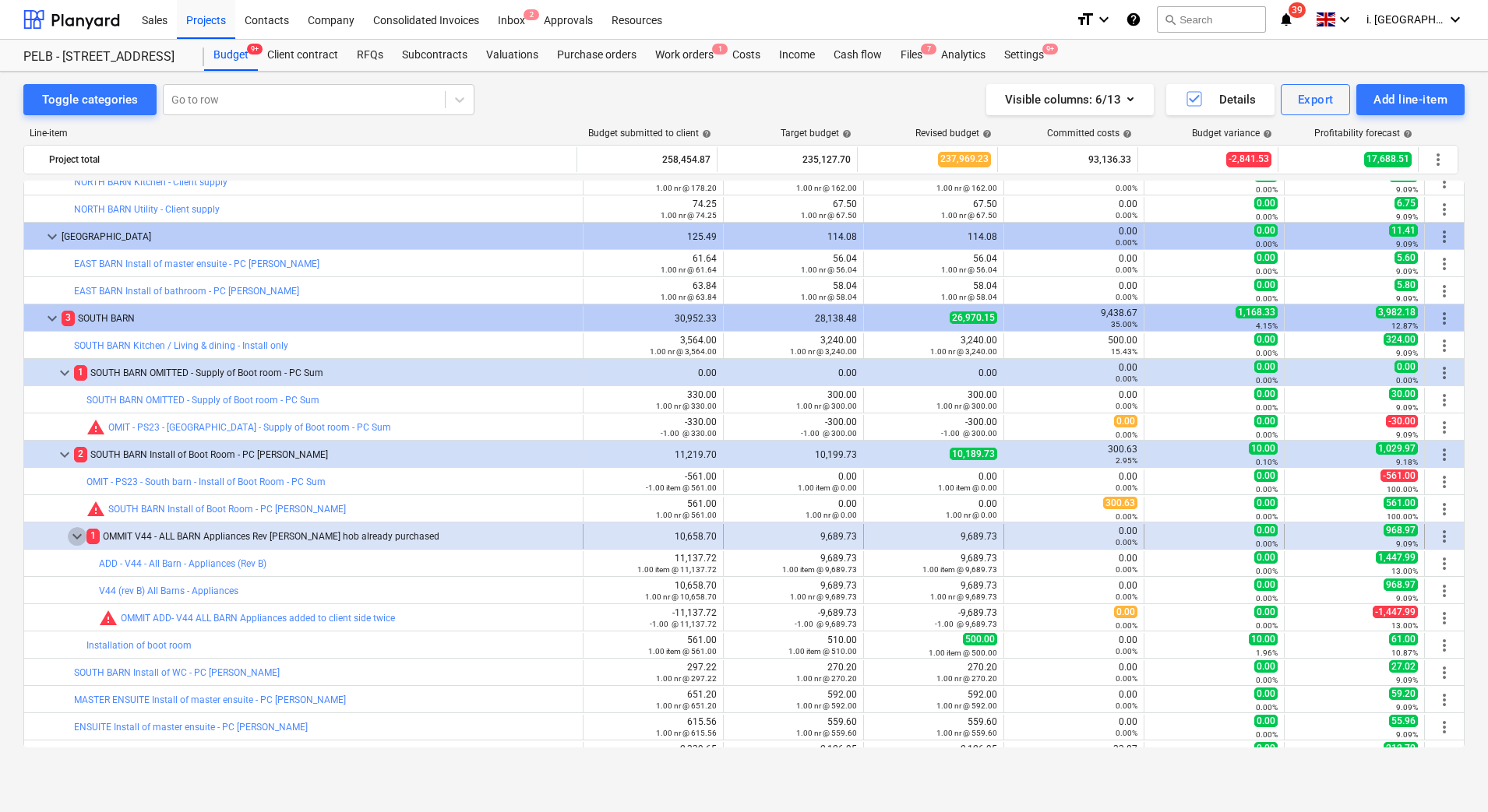
click at [75, 541] on span "keyboard_arrow_down" at bounding box center [77, 536] width 18 height 18
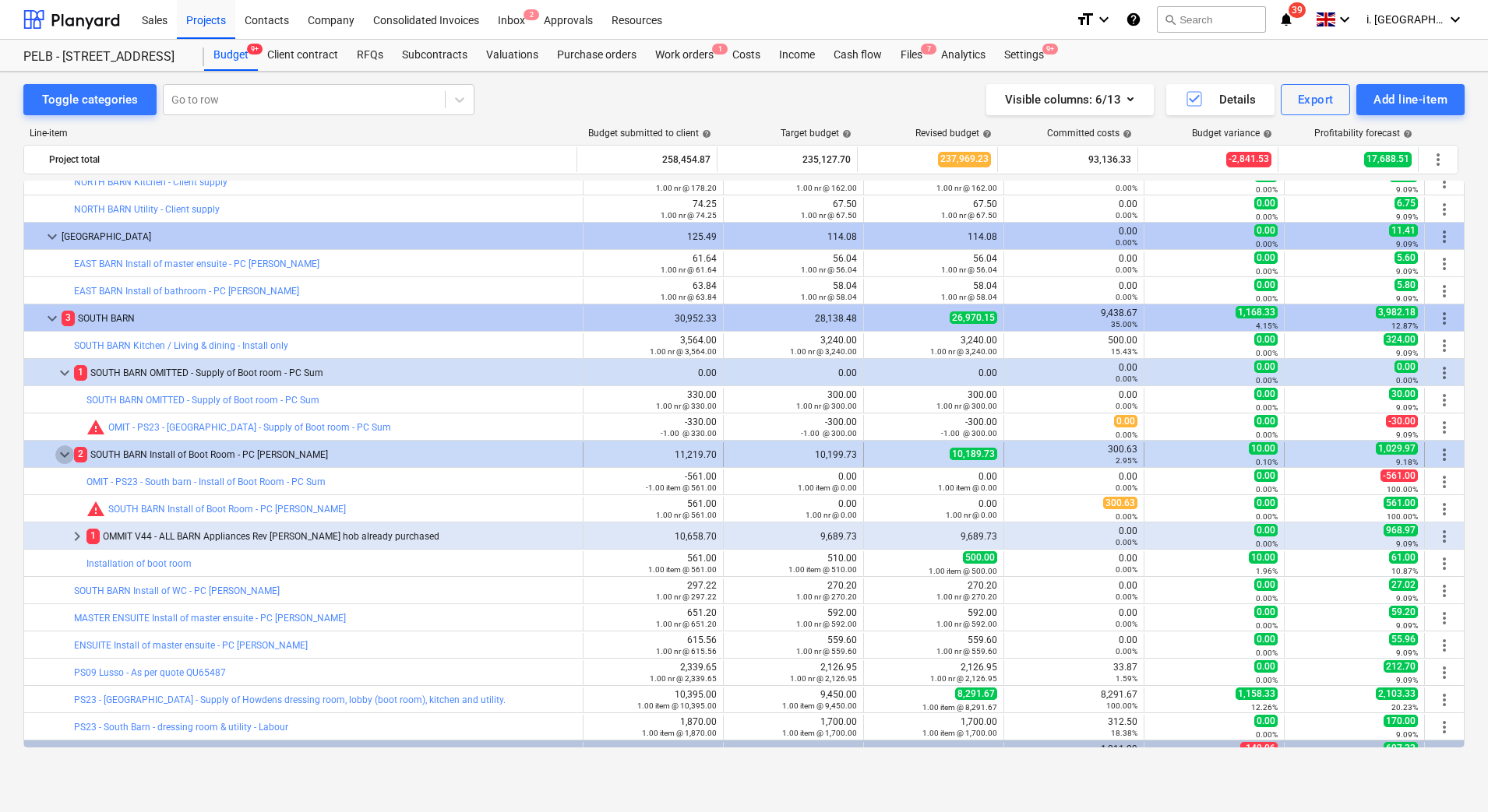
click at [67, 458] on span "keyboard_arrow_down" at bounding box center [64, 455] width 18 height 18
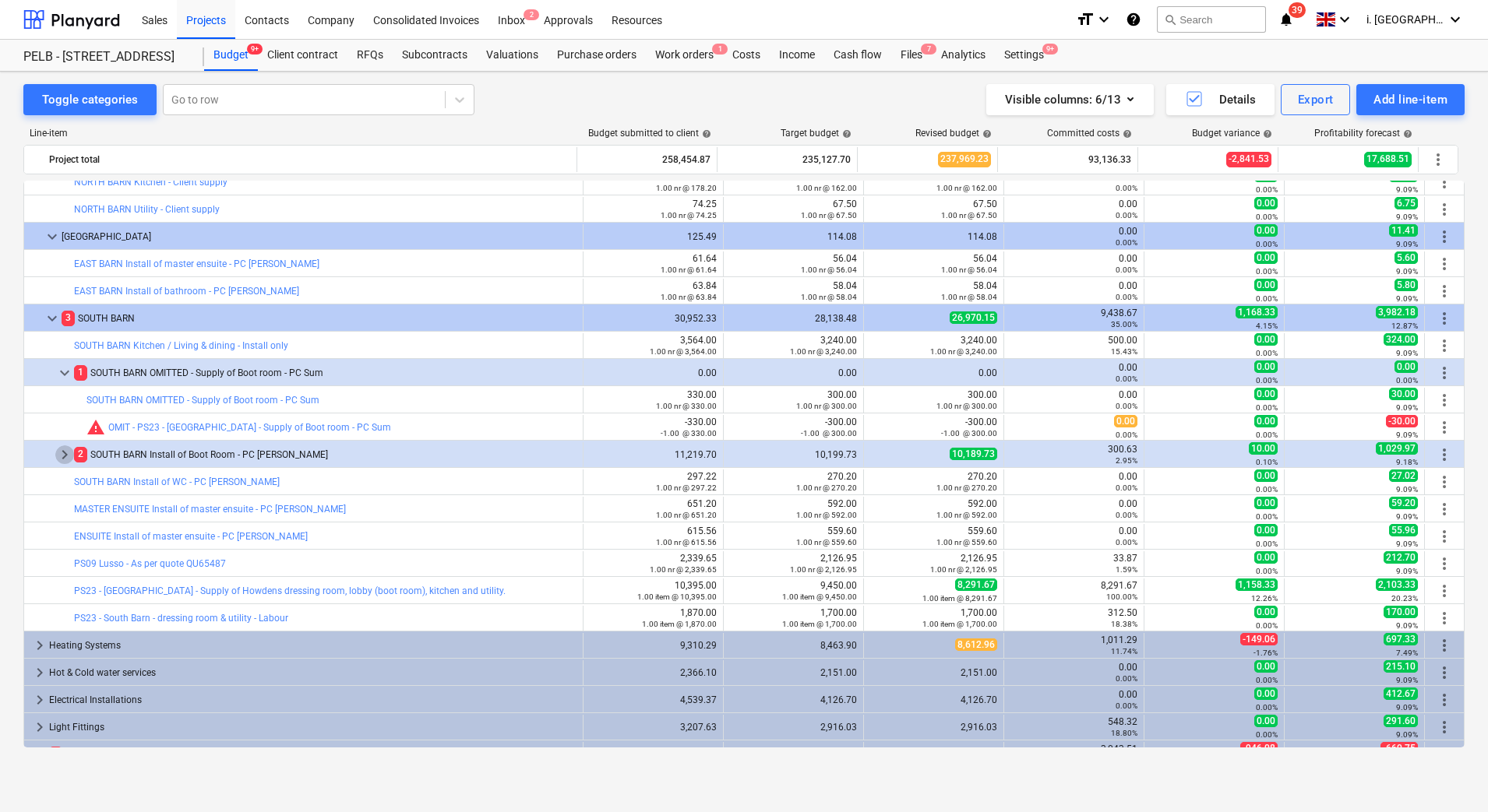
click at [67, 458] on span "keyboard_arrow_right" at bounding box center [64, 455] width 18 height 18
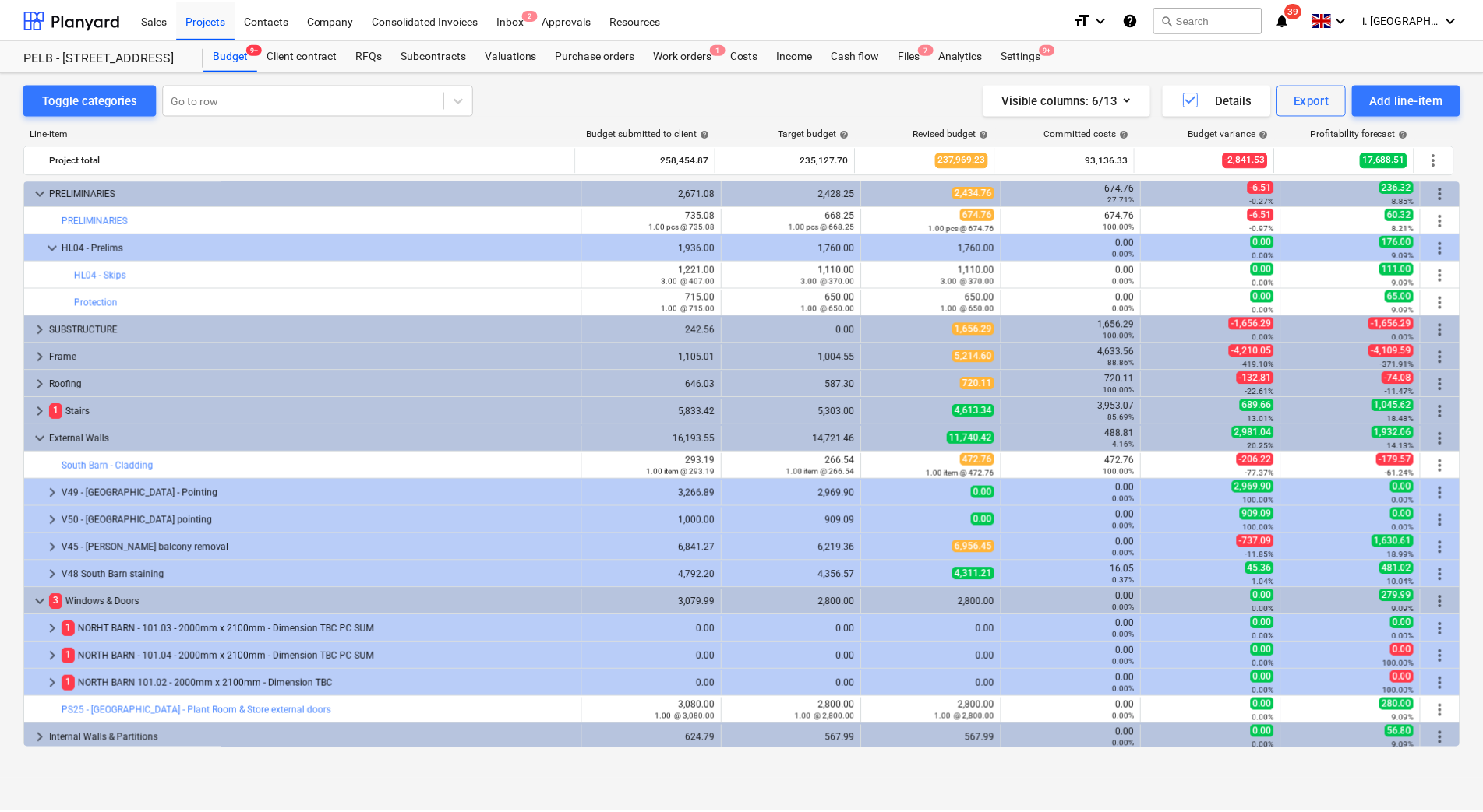
scroll to position [0, 0]
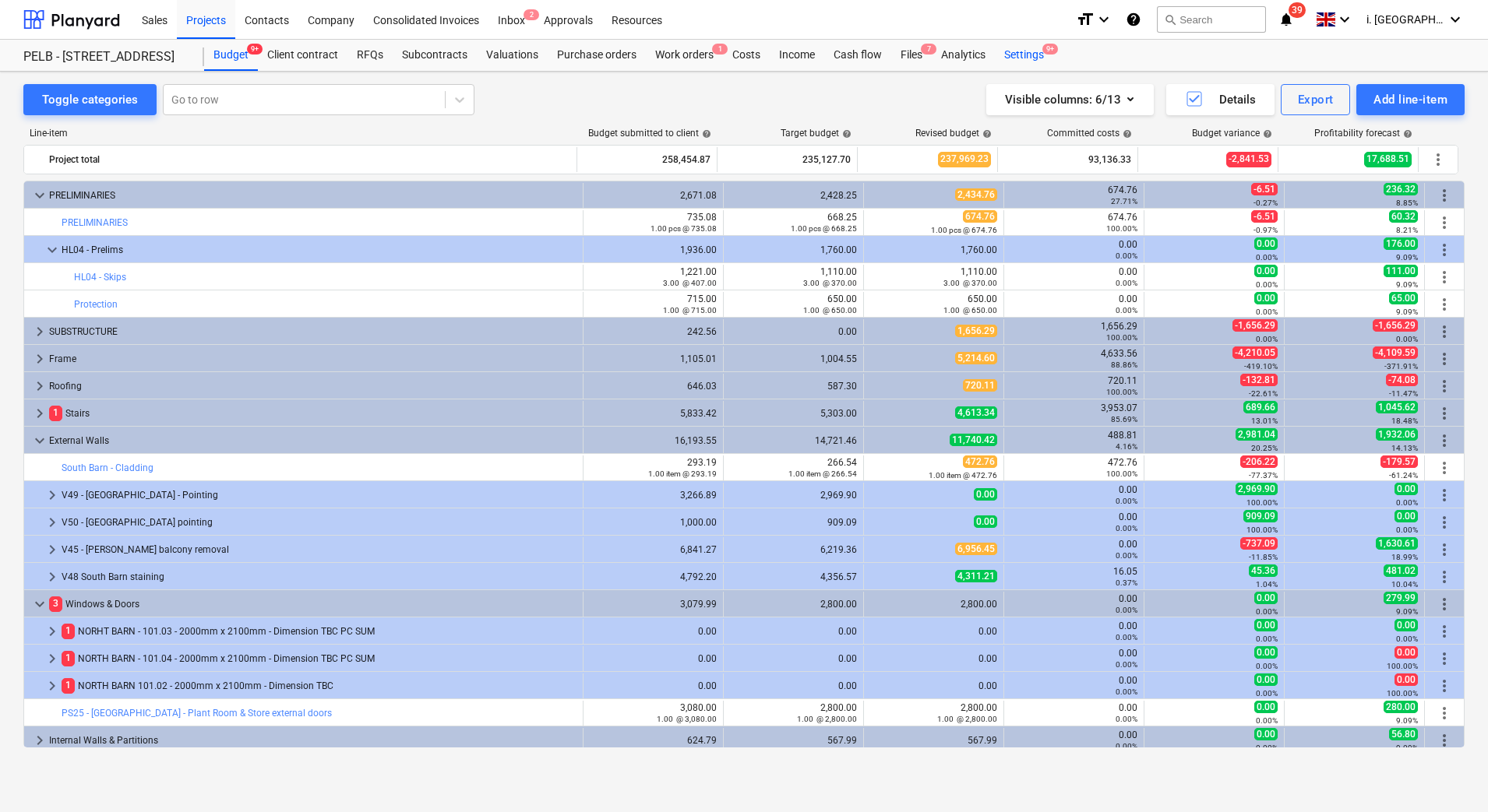
click at [1012, 54] on div "Settings 9+" at bounding box center [1024, 55] width 59 height 31
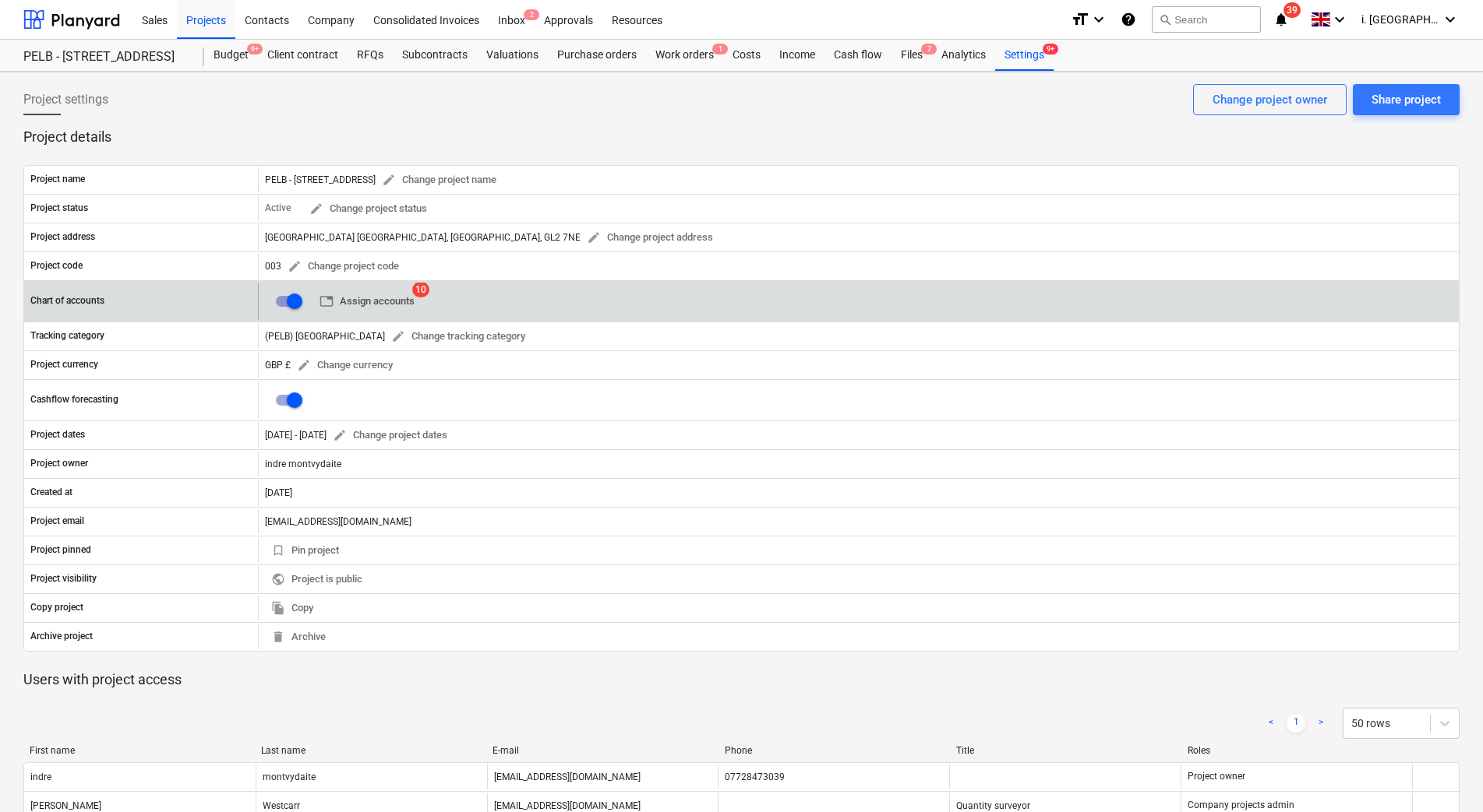
click at [384, 298] on span "table Assign accounts" at bounding box center [367, 302] width 95 height 18
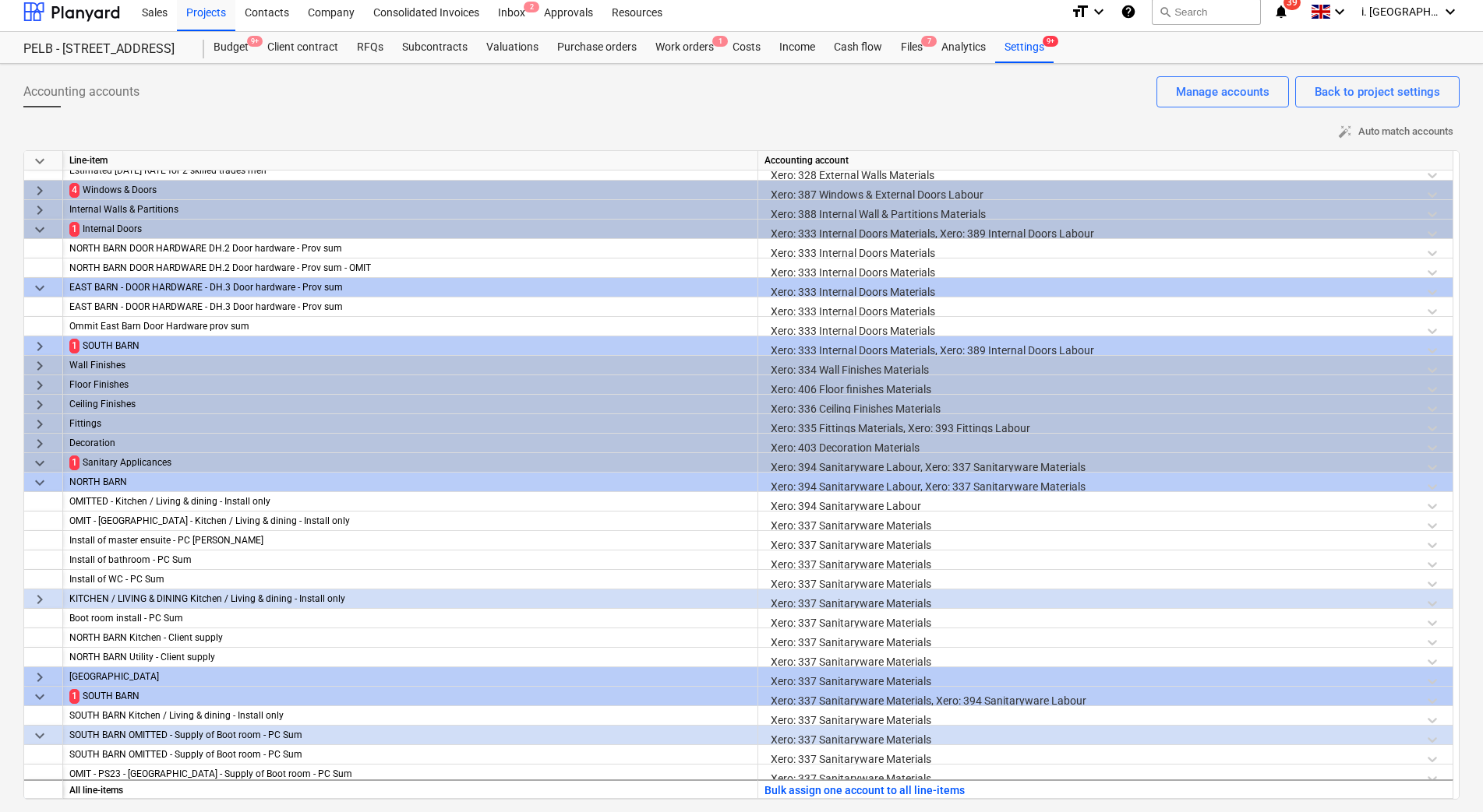
scroll to position [1239, 0]
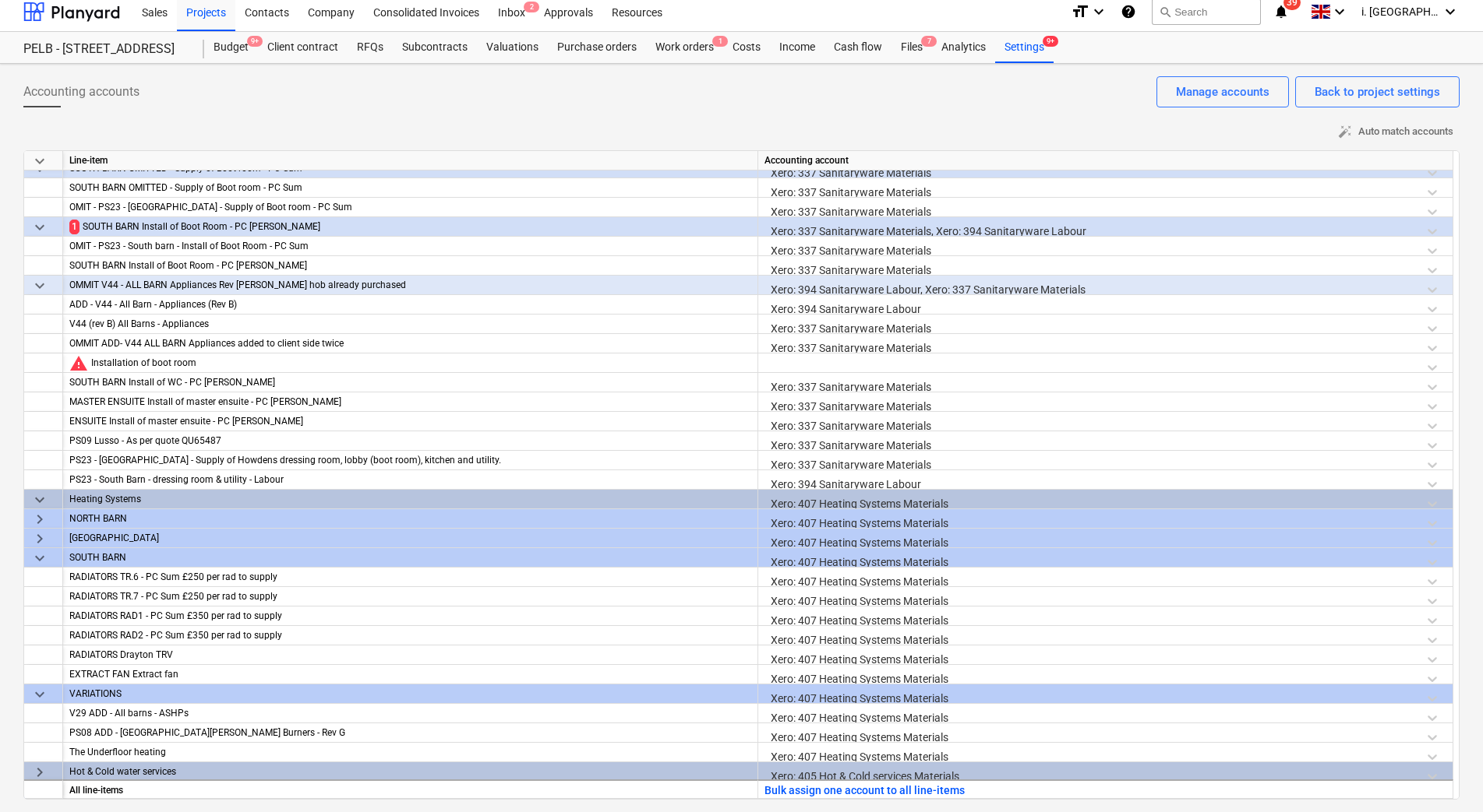
click at [44, 227] on span "keyboard_arrow_down" at bounding box center [39, 227] width 18 height 18
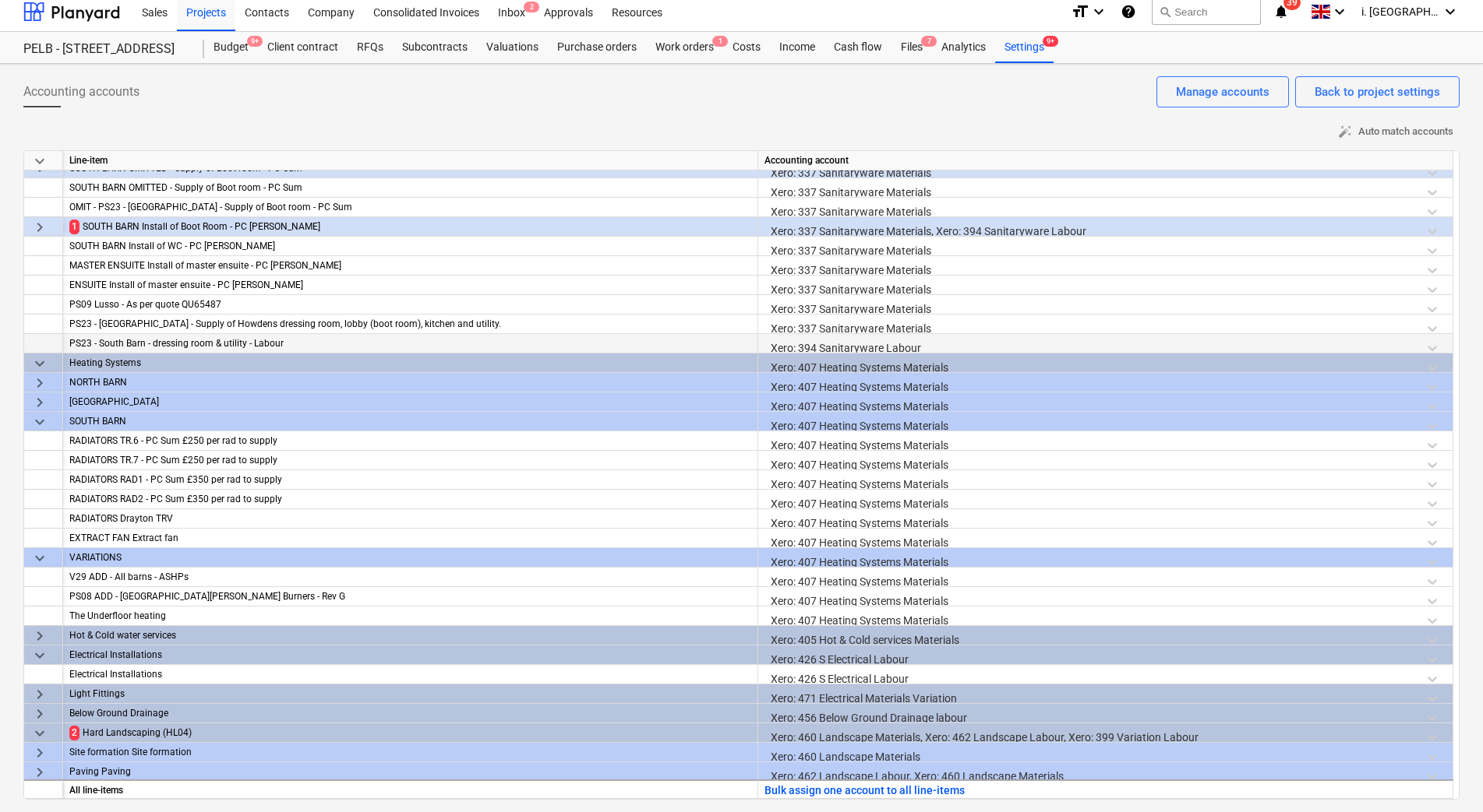
scroll to position [671, 0]
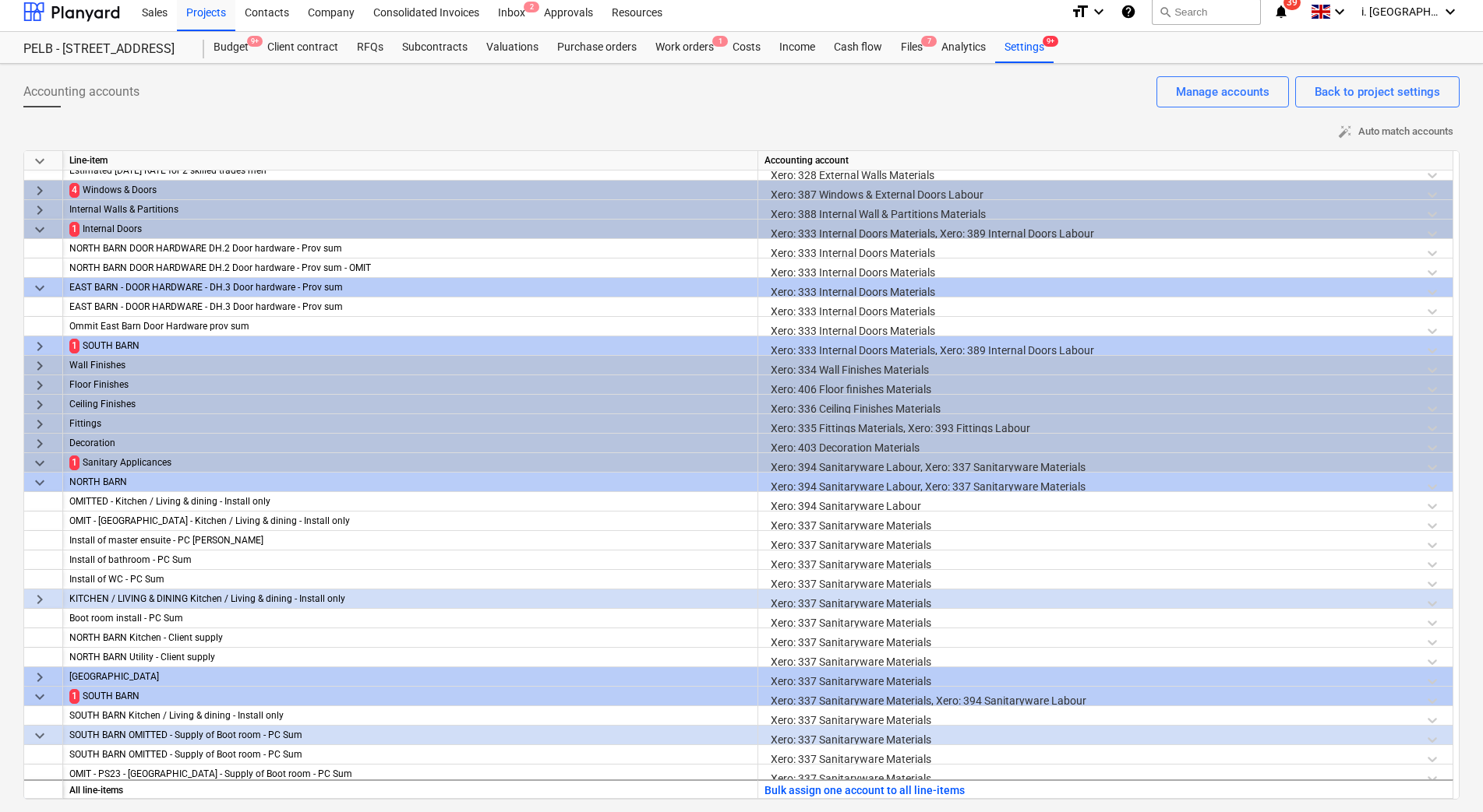
click at [45, 466] on span "keyboard_arrow_down" at bounding box center [39, 463] width 18 height 18
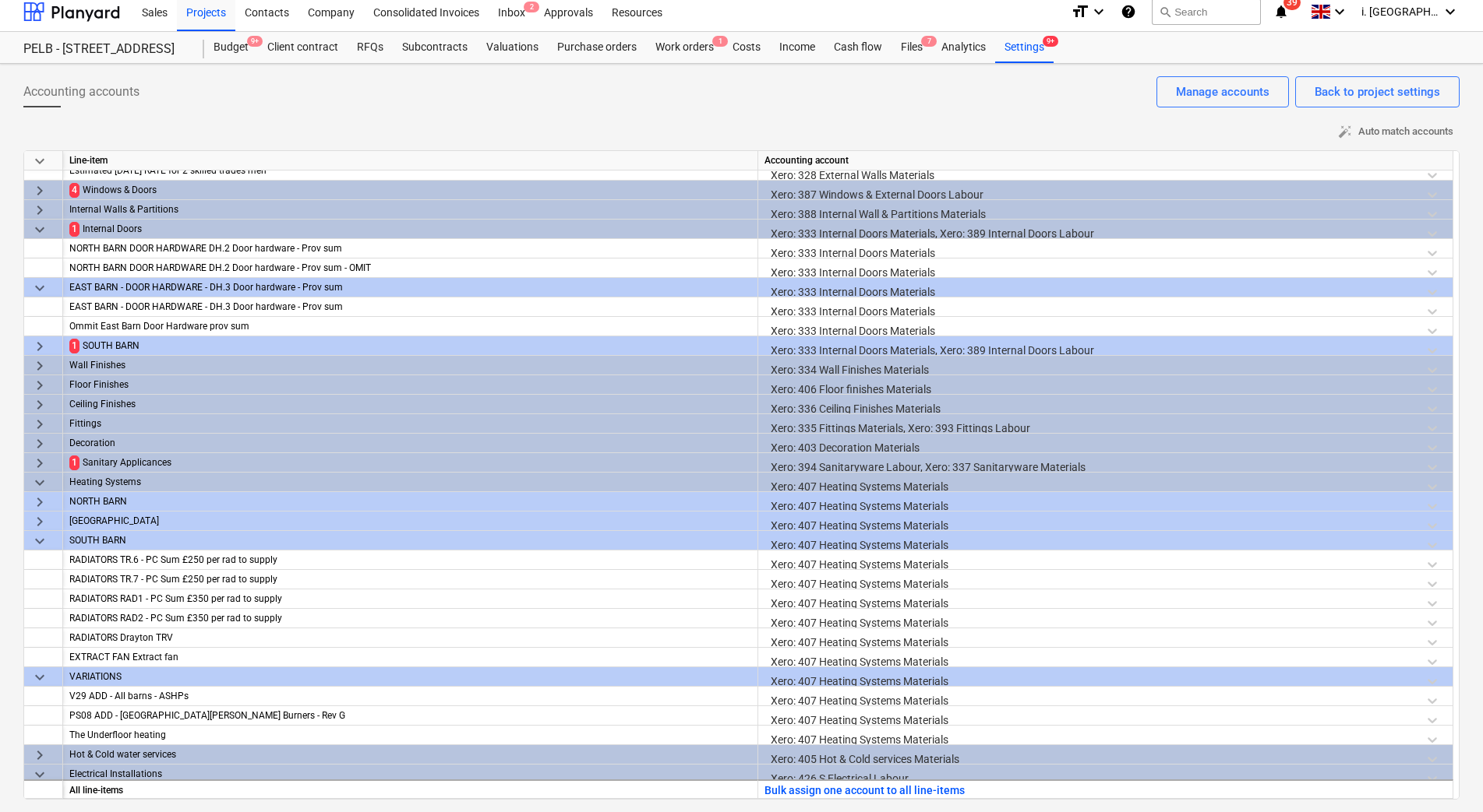
click at [107, 469] on div "Sanitary Applicances" at bounding box center [417, 462] width 669 height 19
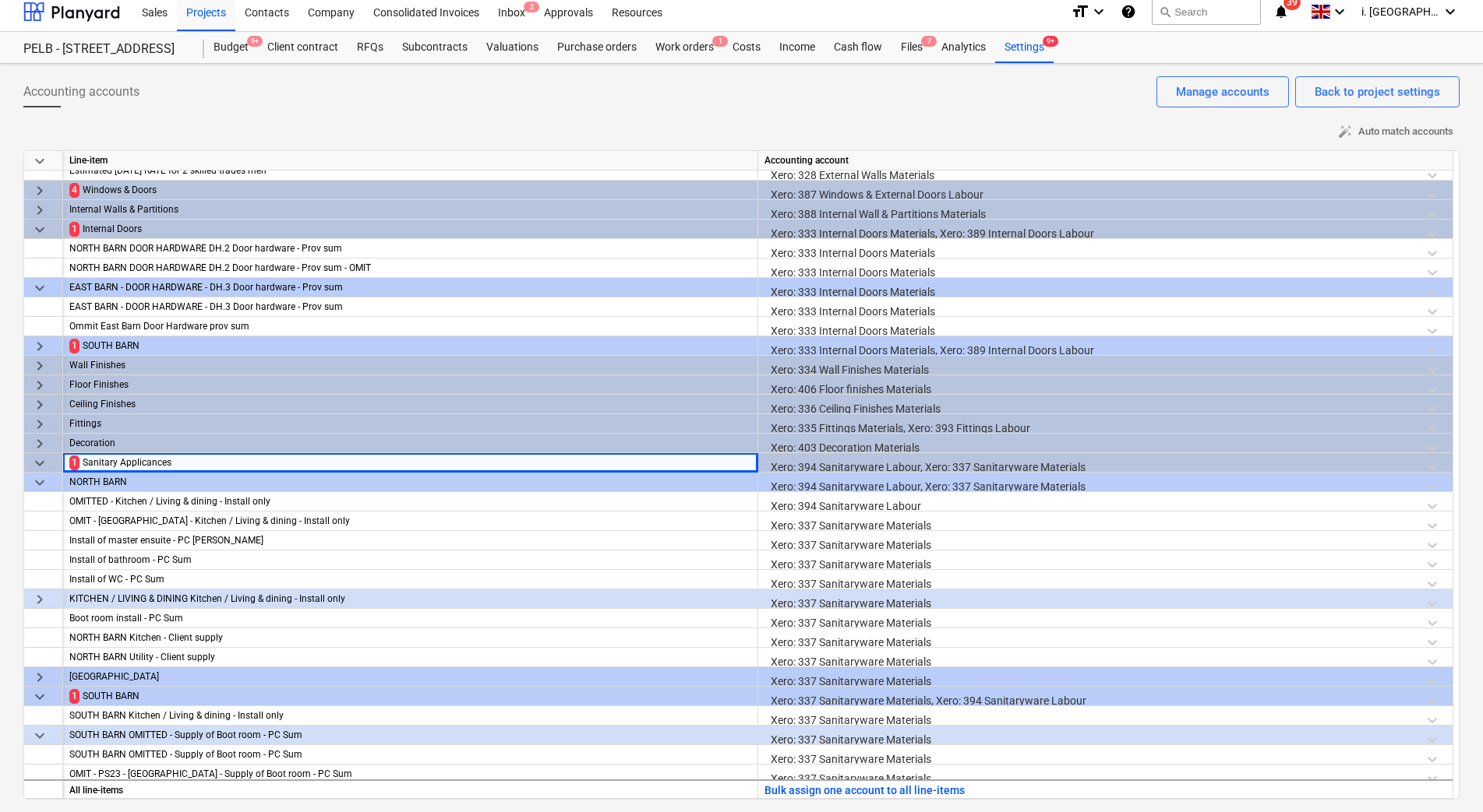
click at [848, 476] on div "Xero: 394 Sanitaryware Labour, Xero: 337 Sanitaryware Materials" at bounding box center [1105, 486] width 682 height 27
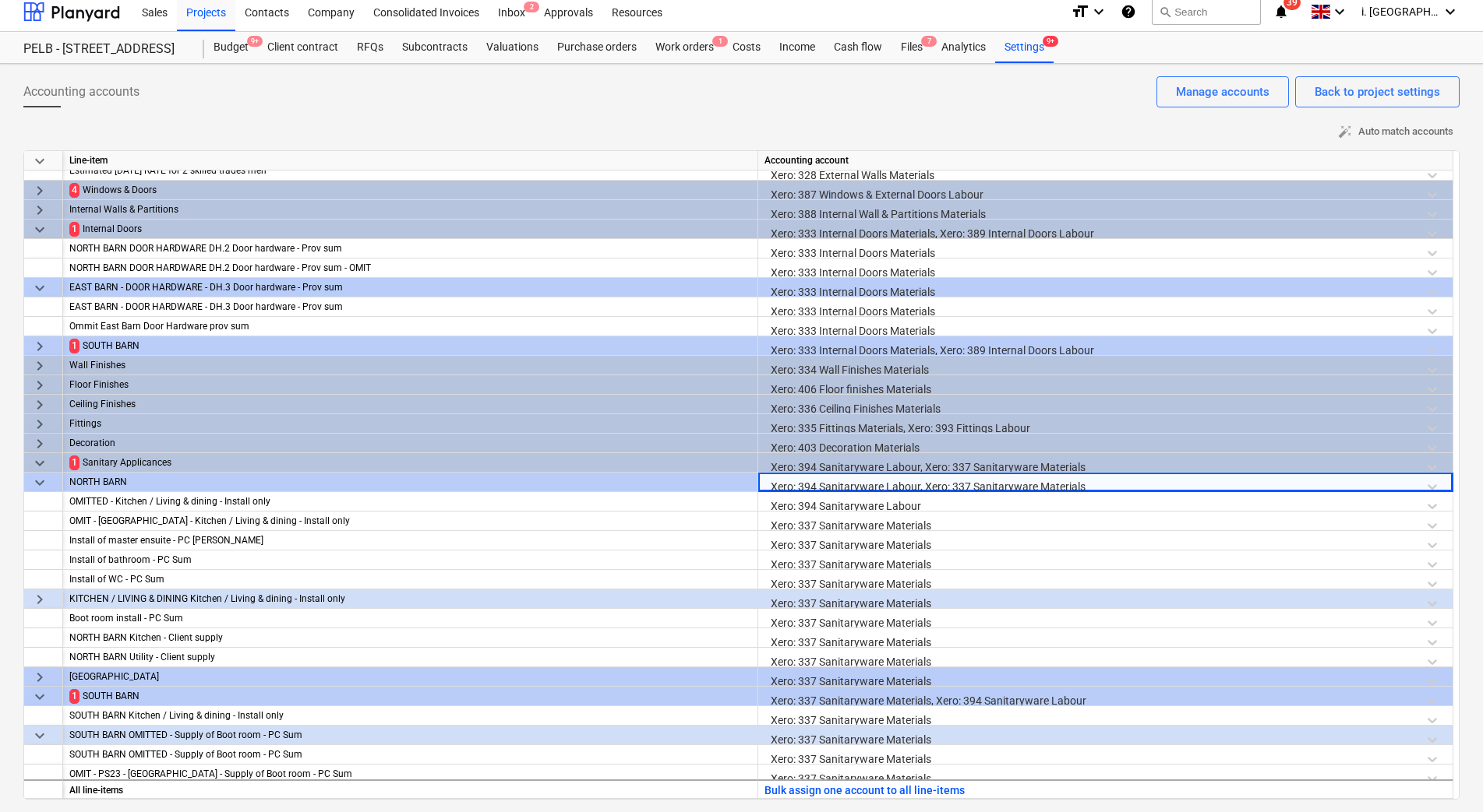
click at [49, 460] on div "keyboard_arrow_down" at bounding box center [43, 462] width 39 height 19
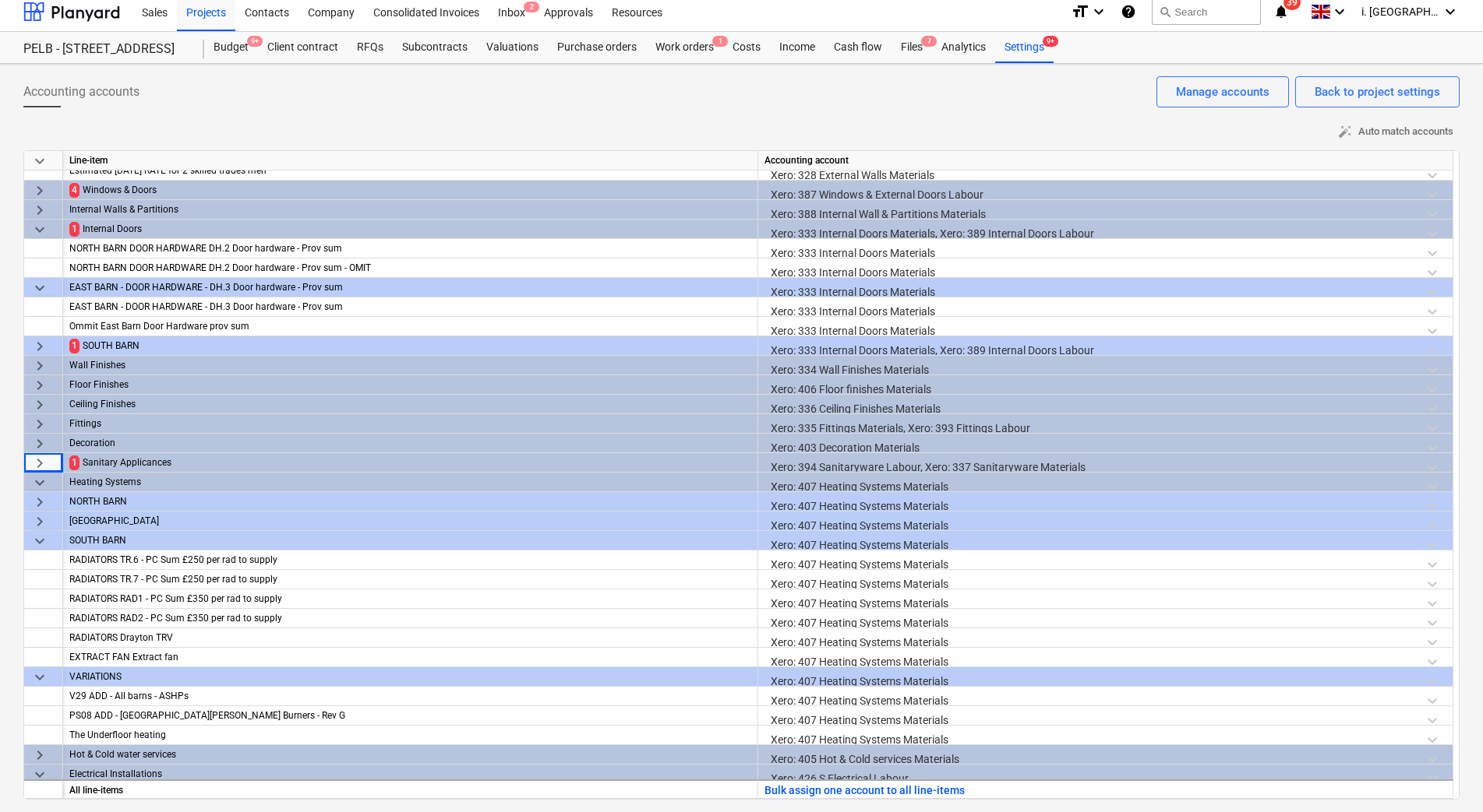
click at [45, 461] on span "keyboard_arrow_right" at bounding box center [39, 463] width 18 height 18
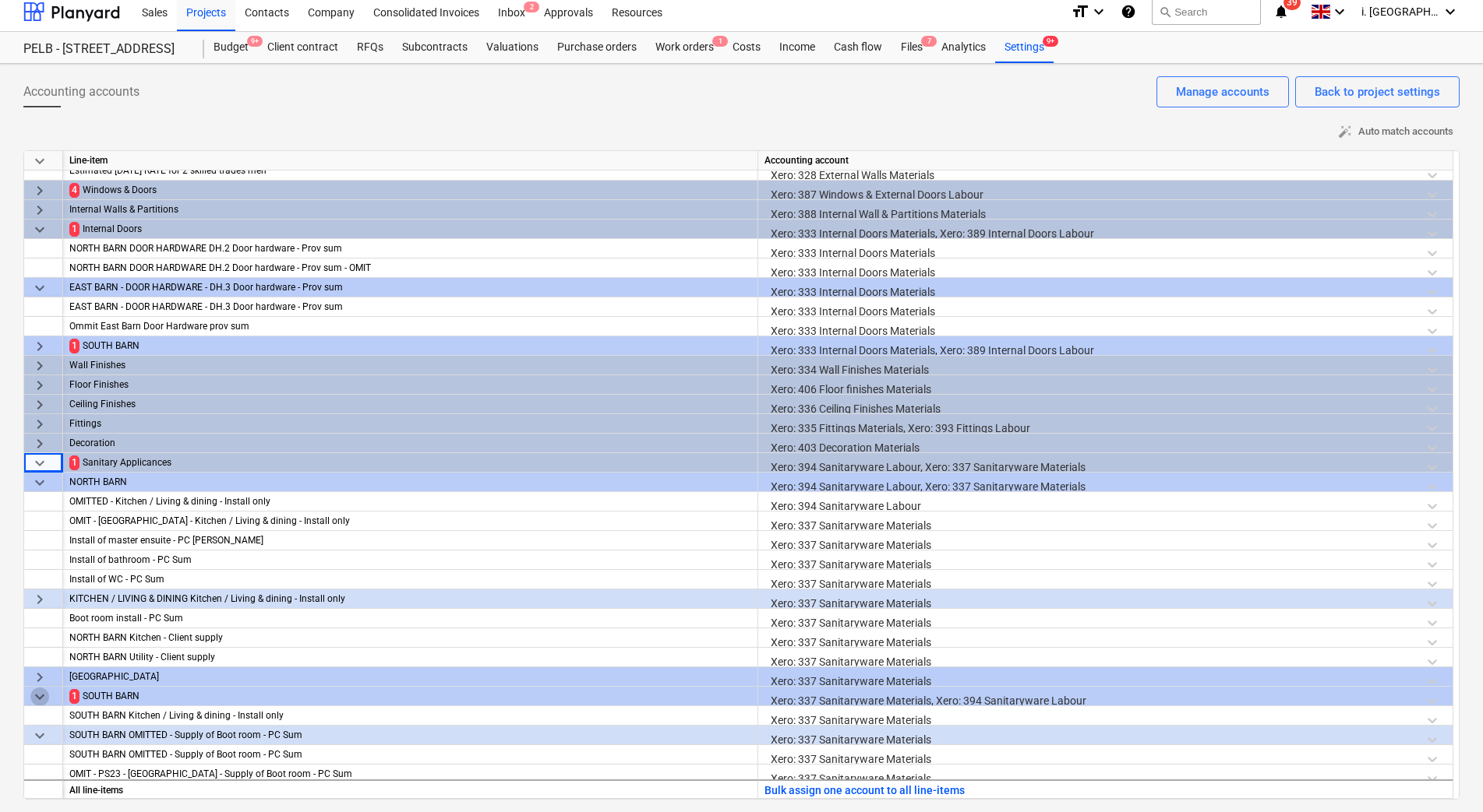
click at [37, 698] on span "keyboard_arrow_down" at bounding box center [39, 697] width 18 height 18
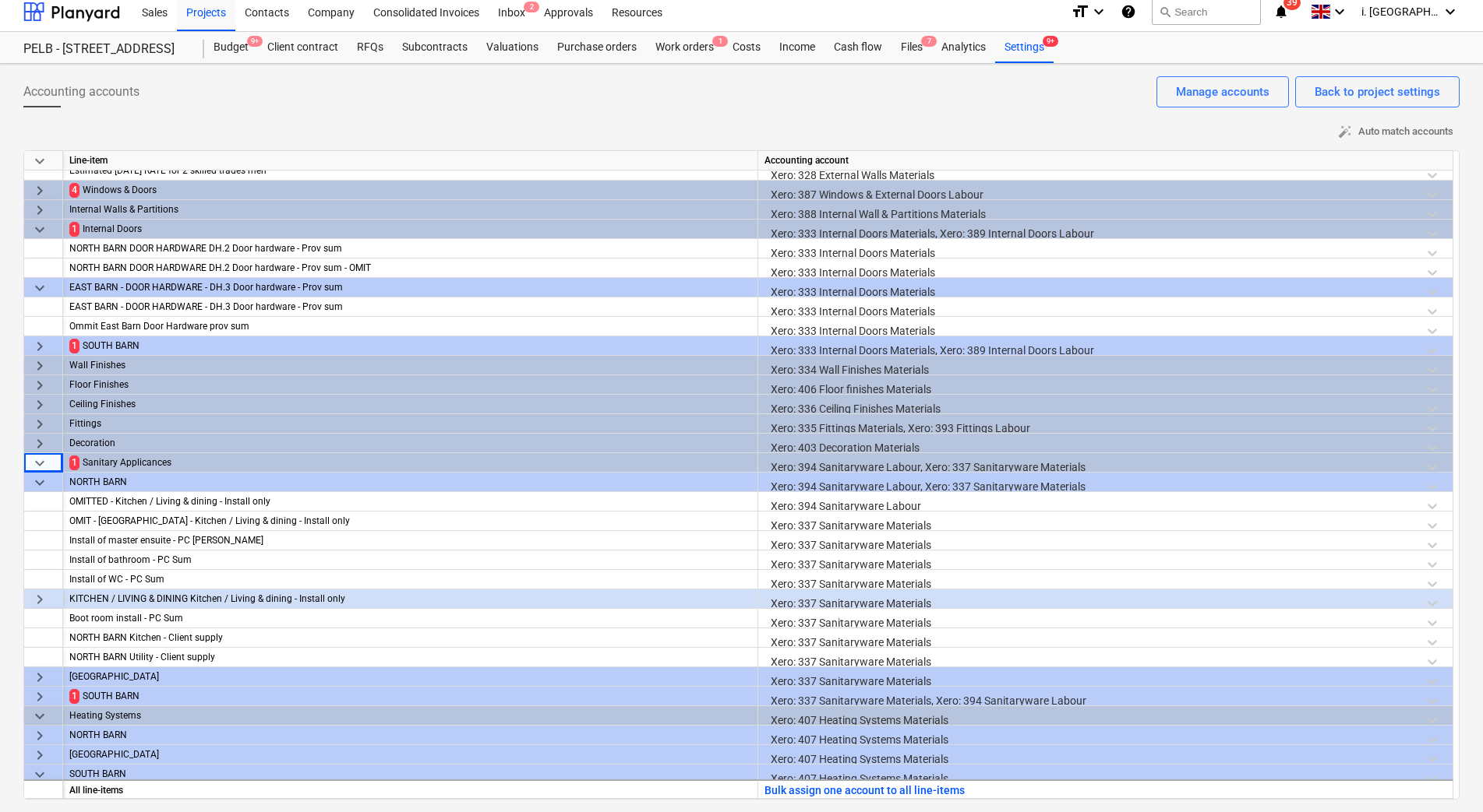
click at [37, 698] on span "keyboard_arrow_right" at bounding box center [39, 697] width 18 height 18
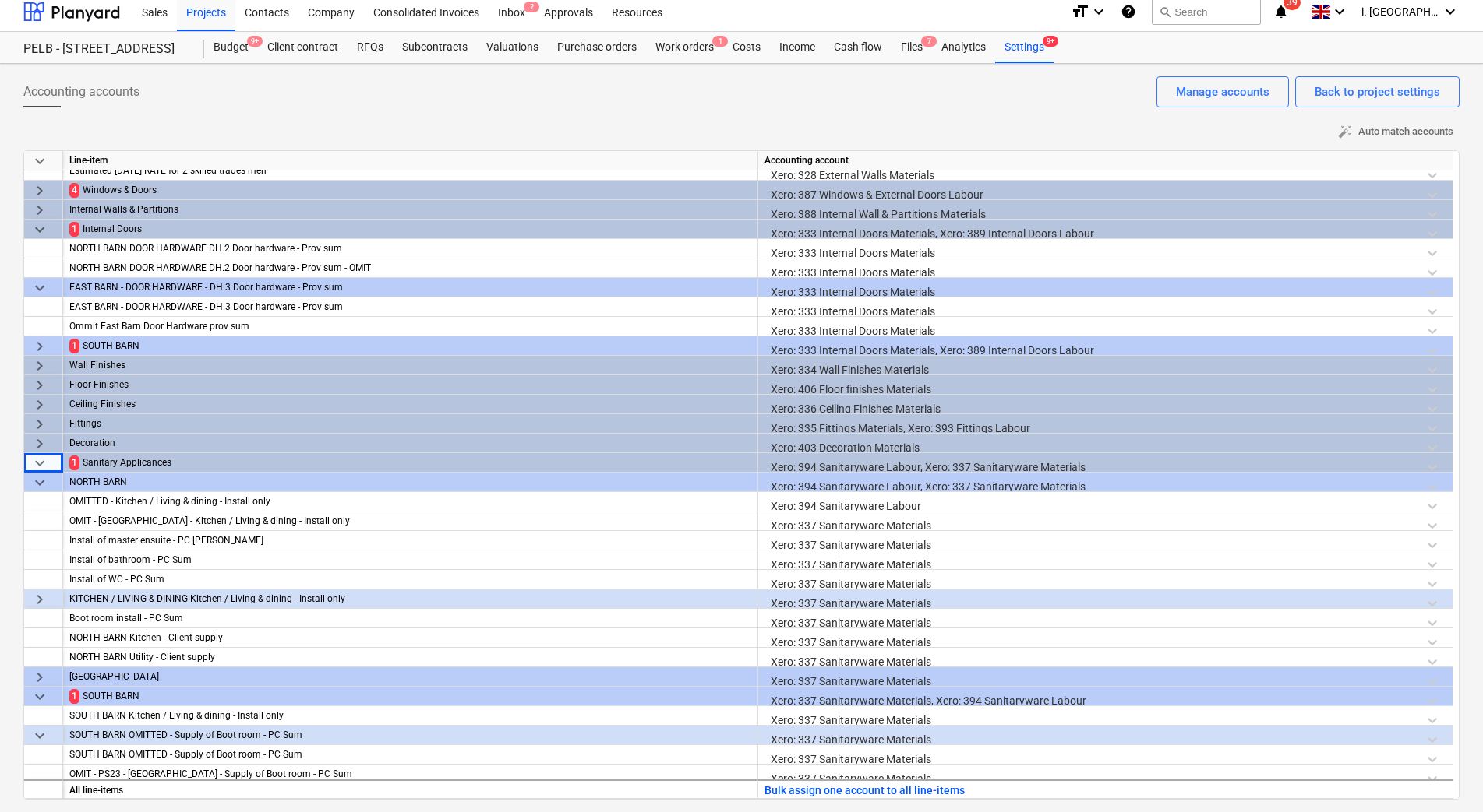
scroll to position [1239, 0]
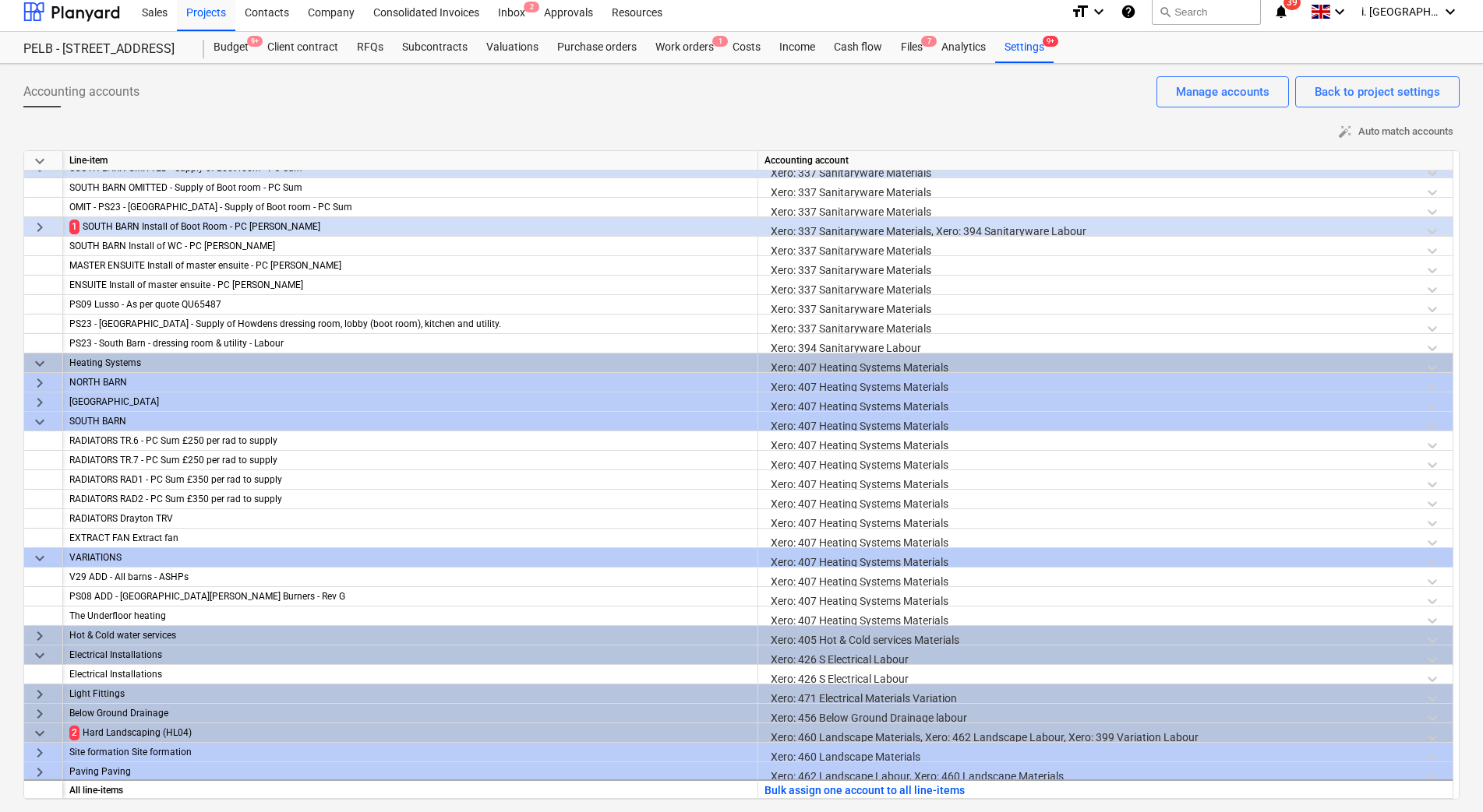
click at [39, 229] on span "keyboard_arrow_right" at bounding box center [39, 227] width 18 height 18
